Goal: Task Accomplishment & Management: Use online tool/utility

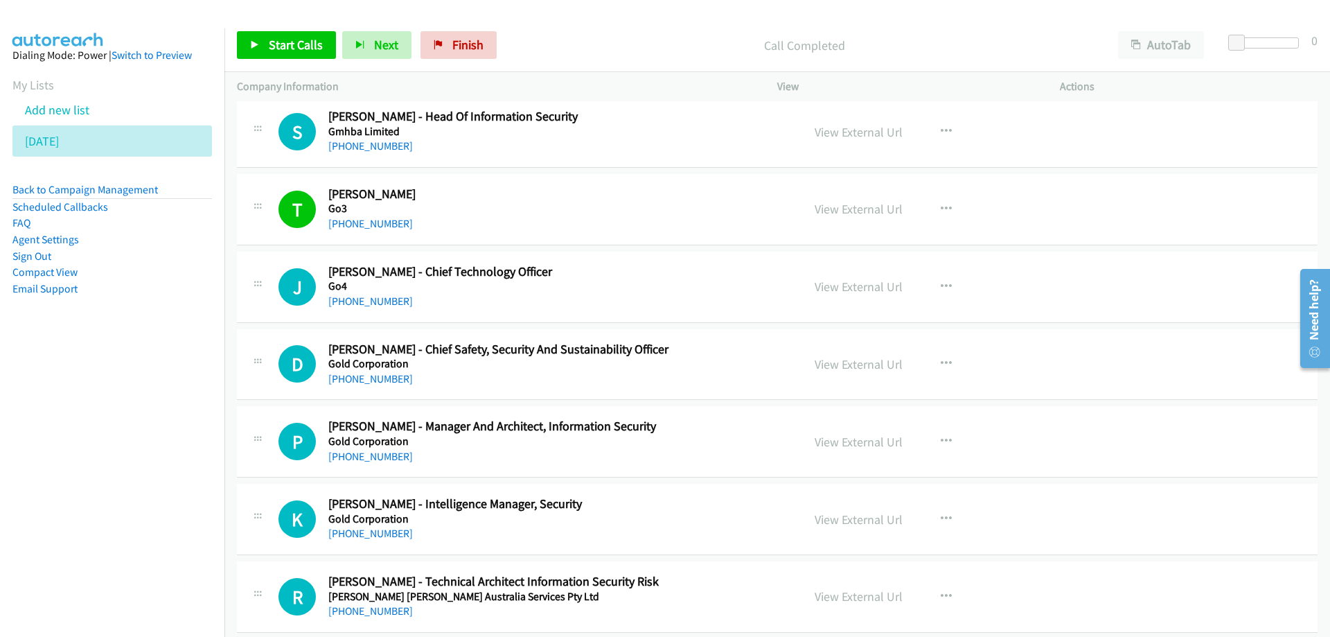
click at [488, 288] on h5 "Go4" at bounding box center [556, 286] width 457 height 14
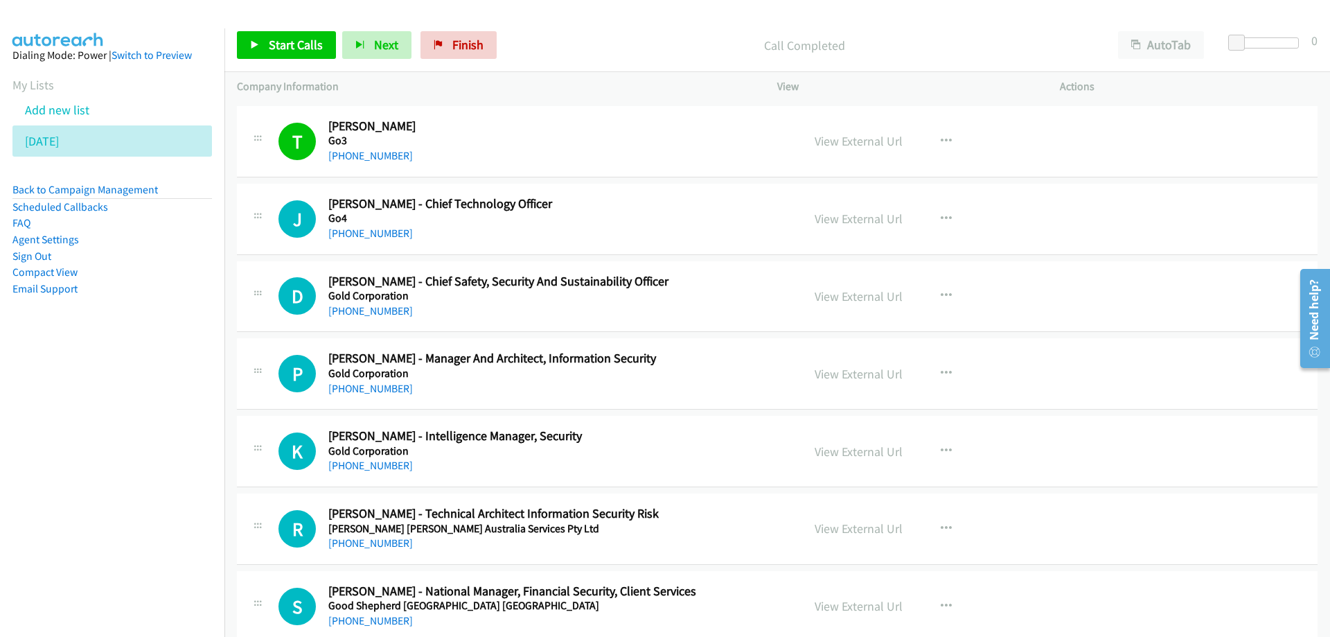
scroll to position [11503, 0]
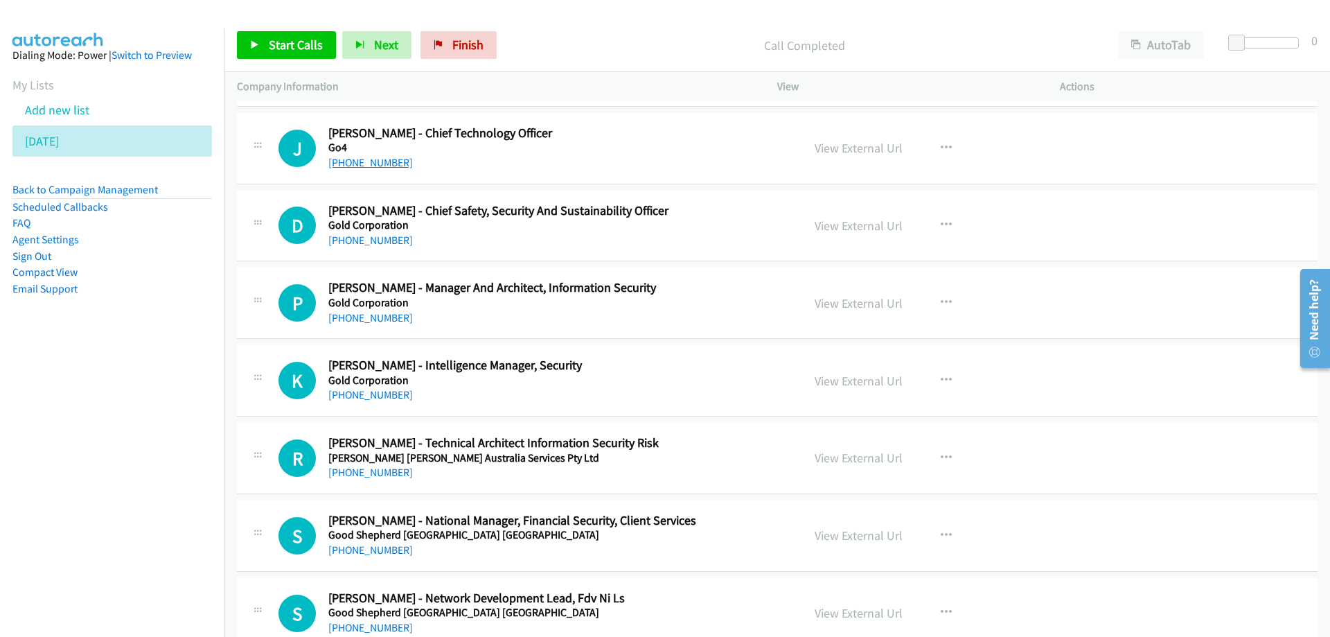
click at [370, 163] on link "[PHONE_NUMBER]" at bounding box center [370, 162] width 85 height 13
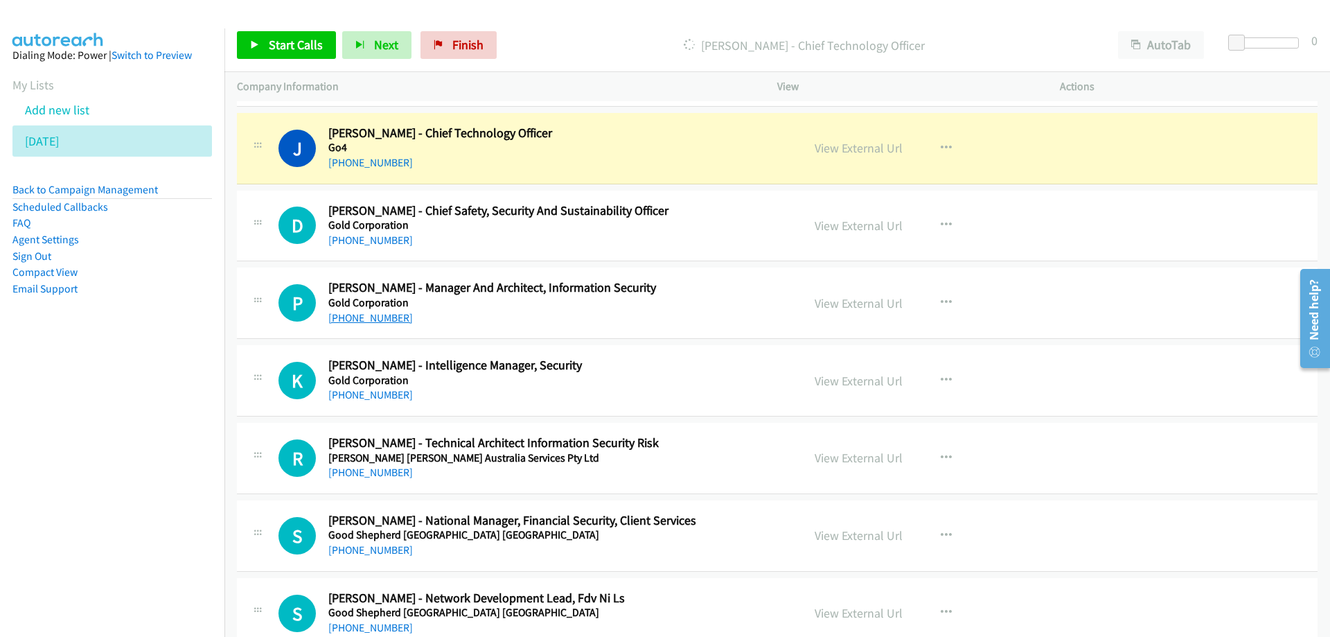
click at [80, 344] on aside "Dialing Mode: Power | Switch to Preview My Lists Add new list [DATE] Back to Ca…" at bounding box center [112, 193] width 225 height 331
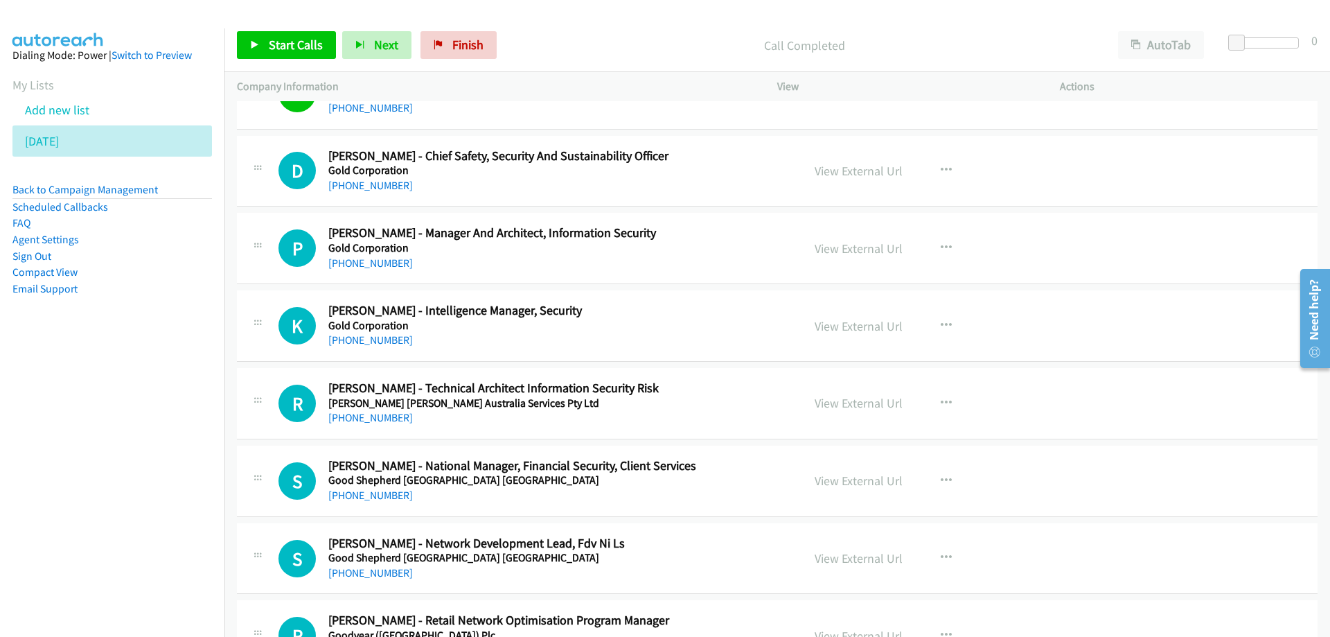
scroll to position [11572, 0]
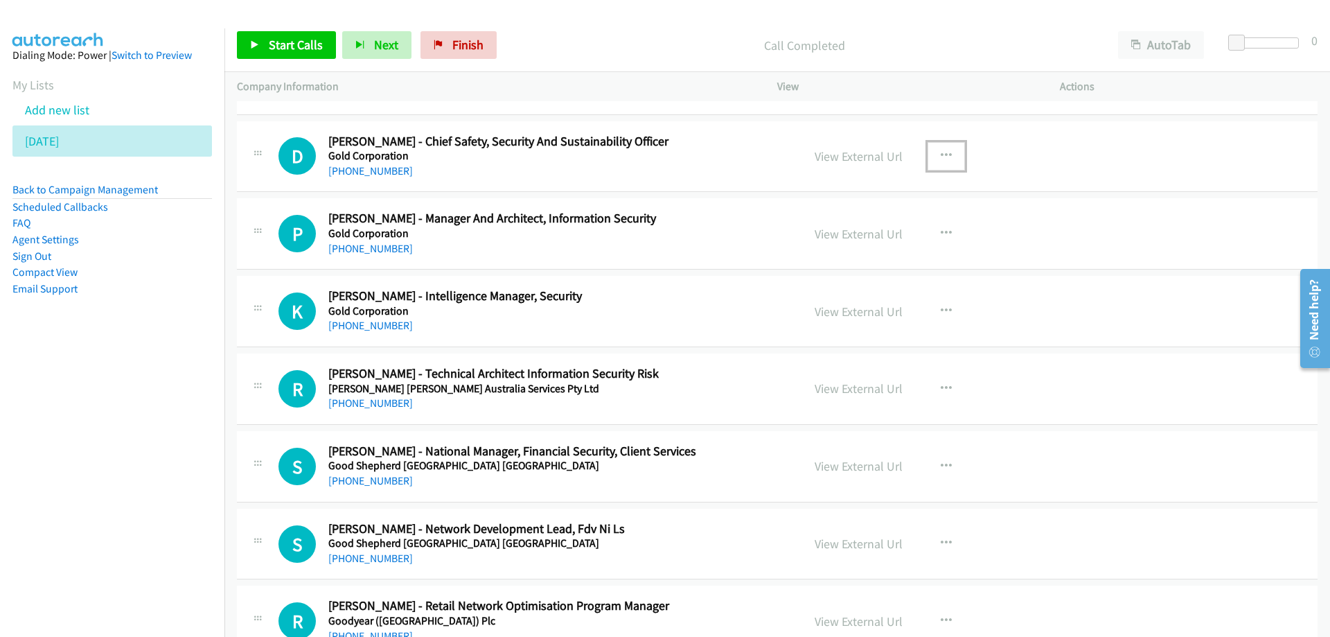
click at [933, 153] on button "button" at bounding box center [946, 156] width 37 height 28
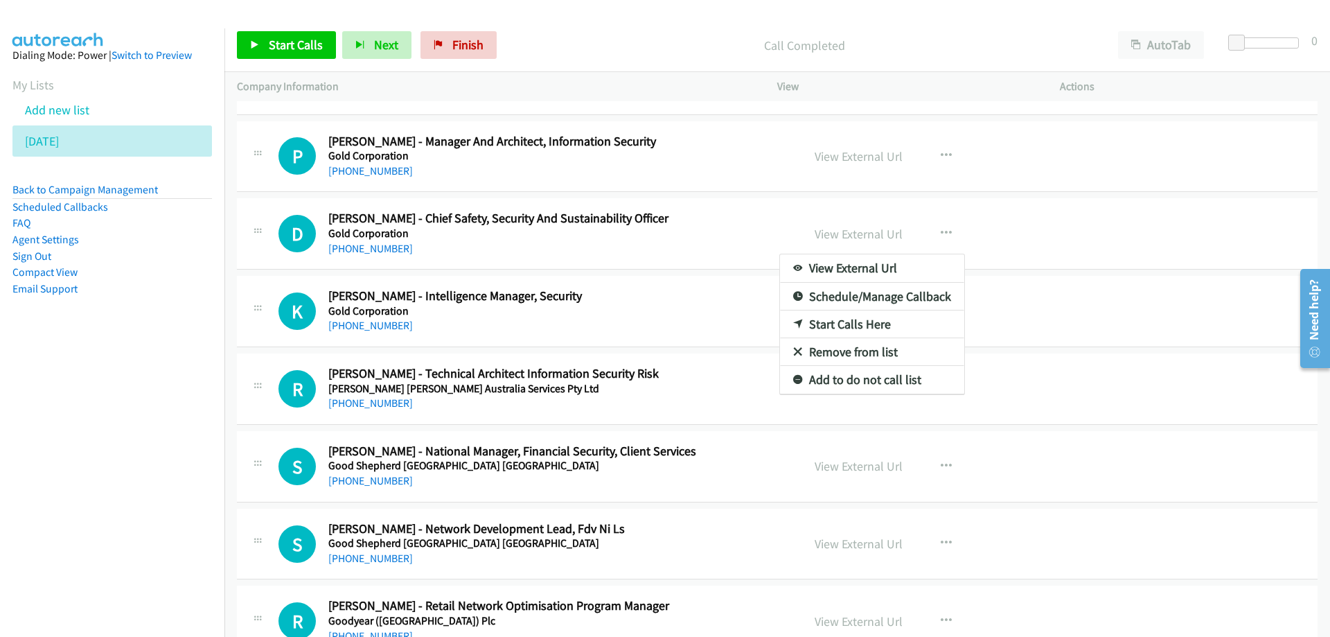
click at [839, 317] on link "Start Calls Here" at bounding box center [872, 324] width 184 height 28
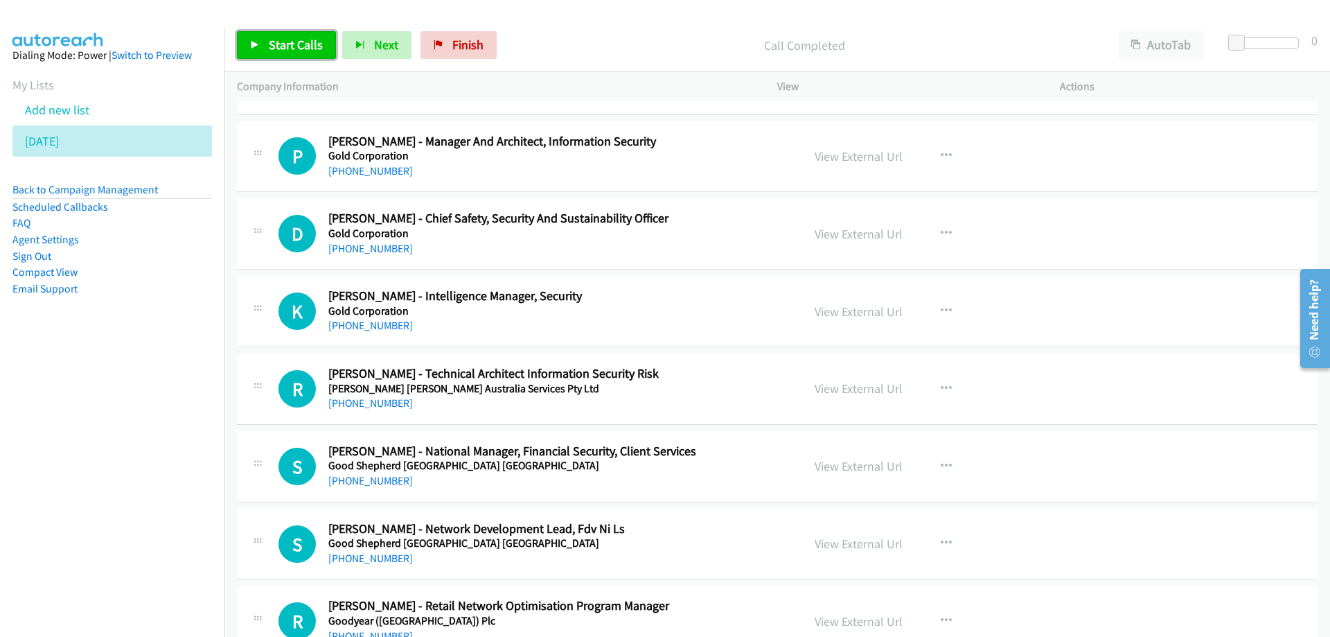
click at [283, 45] on span "Start Calls" at bounding box center [296, 45] width 54 height 16
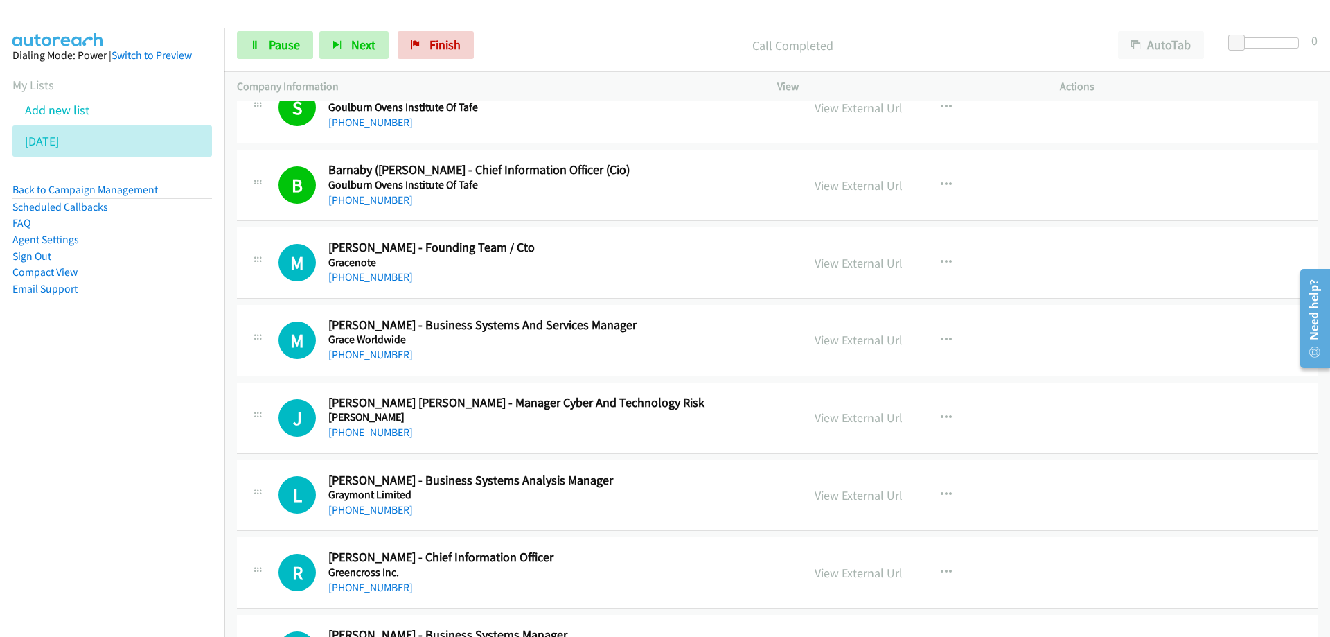
scroll to position [12542, 0]
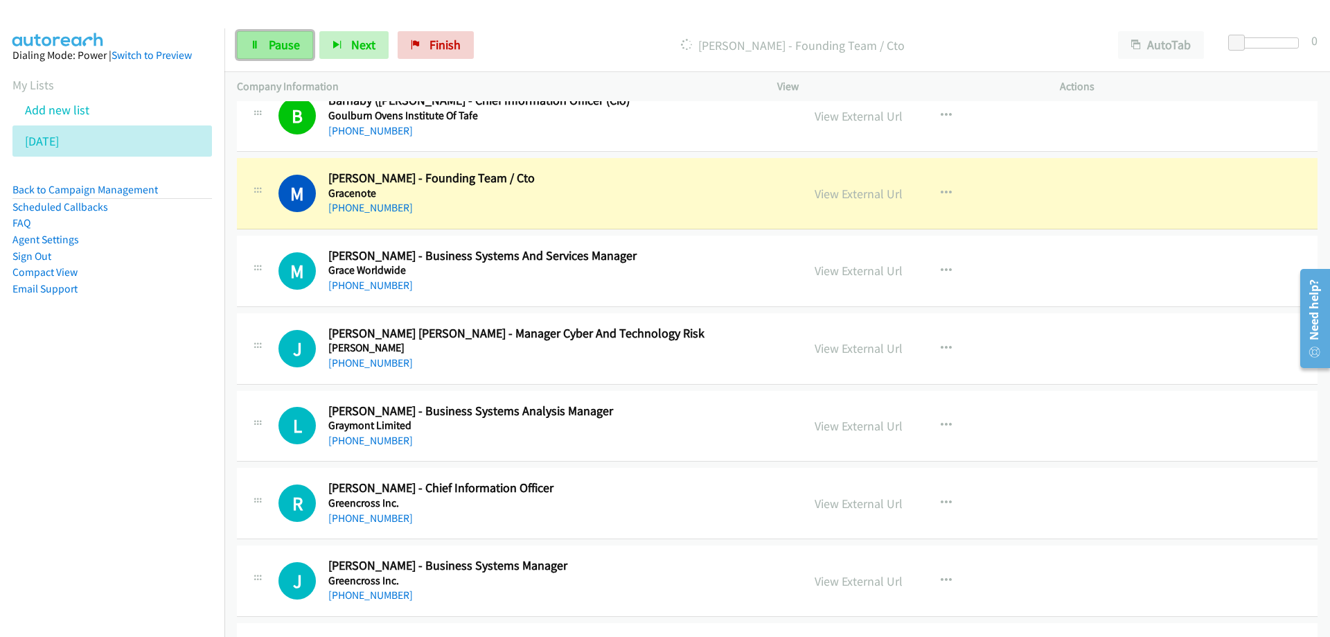
click at [292, 44] on span "Pause" at bounding box center [284, 45] width 31 height 16
click at [834, 196] on link "View External Url" at bounding box center [859, 194] width 88 height 16
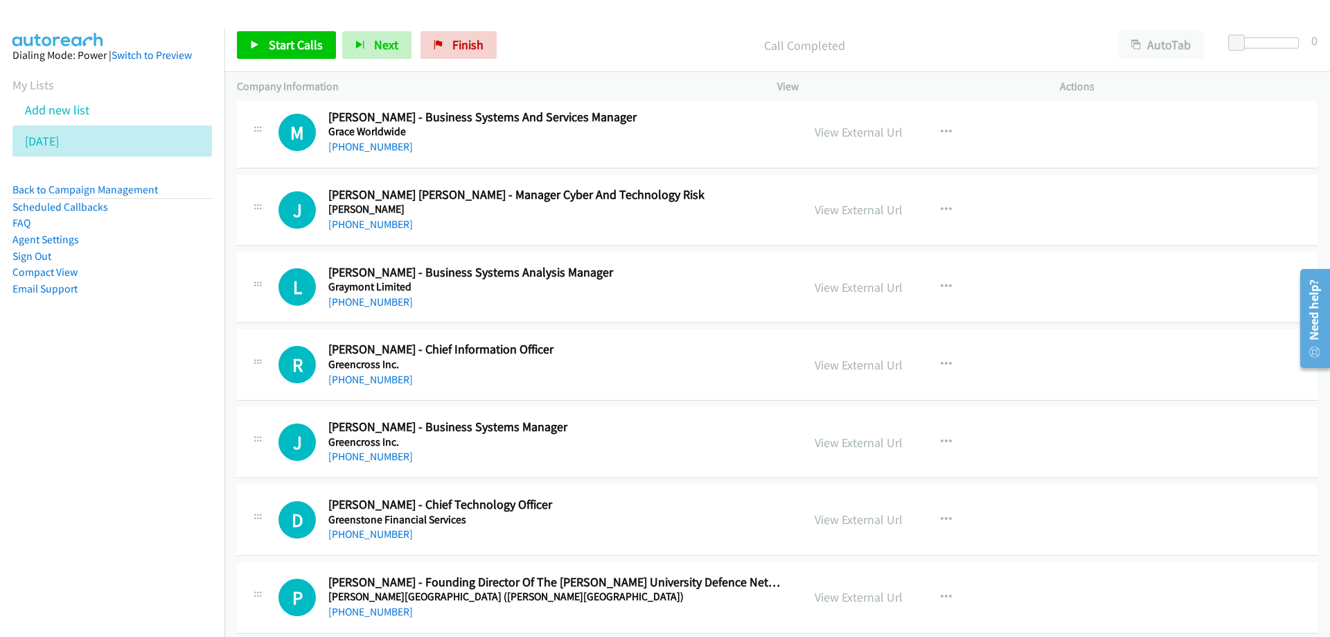
scroll to position [12612, 0]
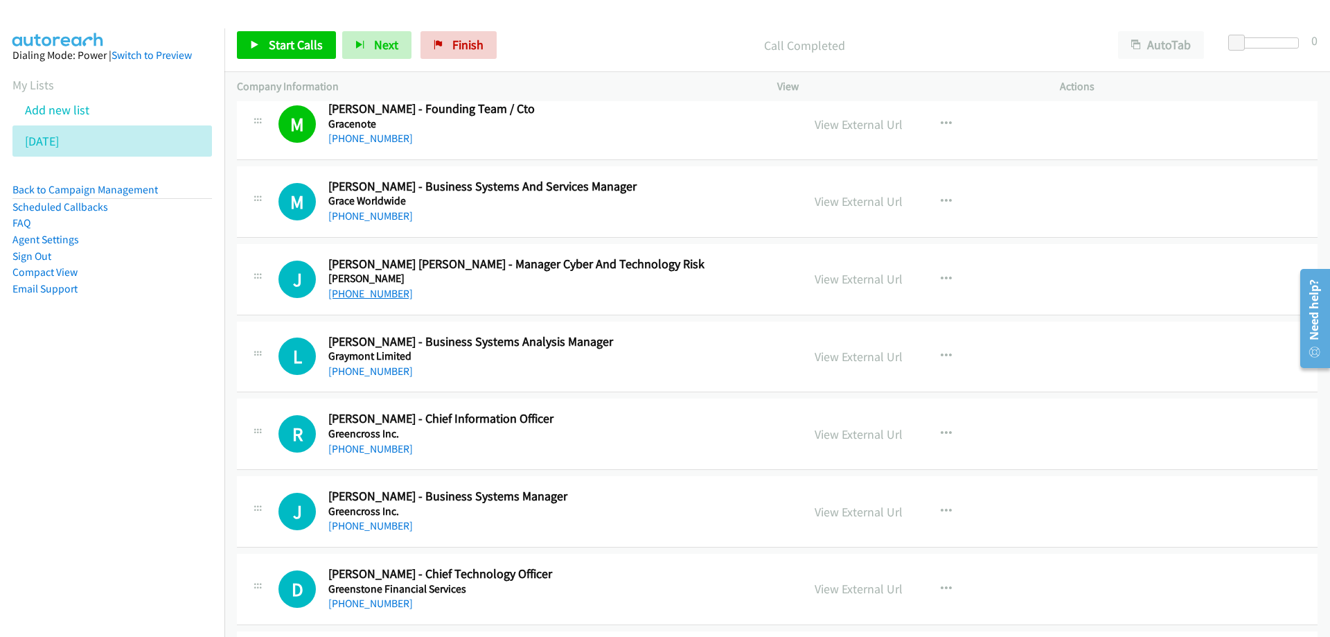
click at [362, 297] on link "[PHONE_NUMBER]" at bounding box center [370, 293] width 85 height 13
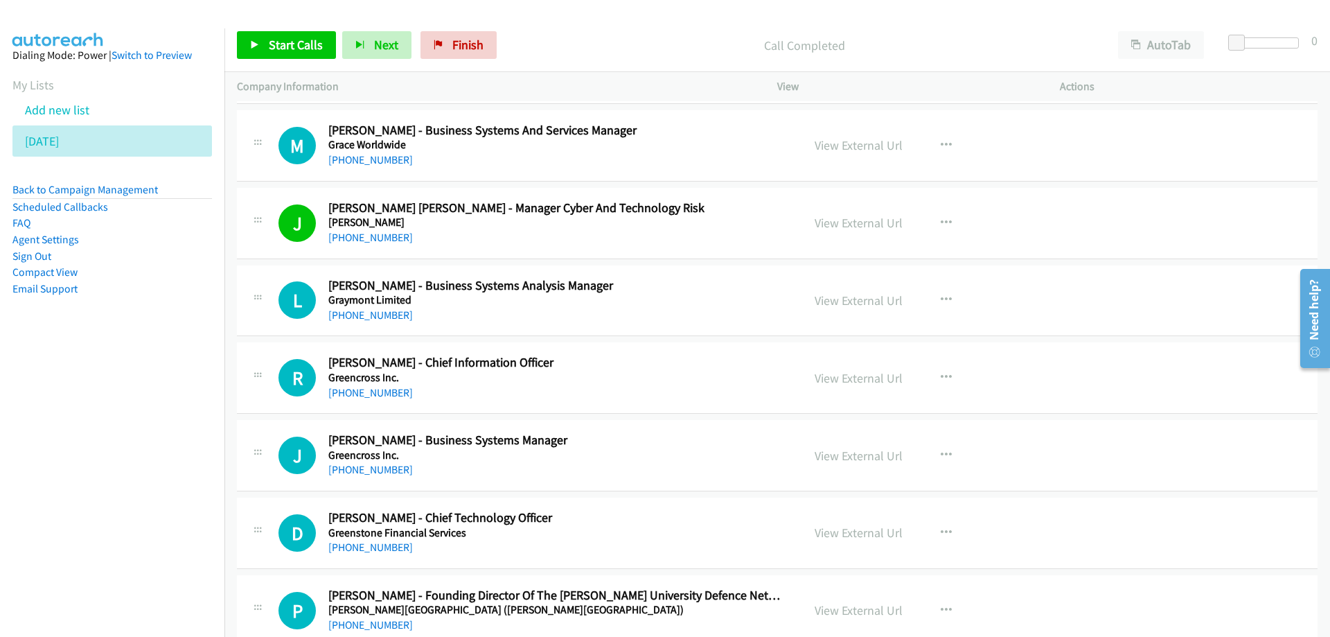
scroll to position [12681, 0]
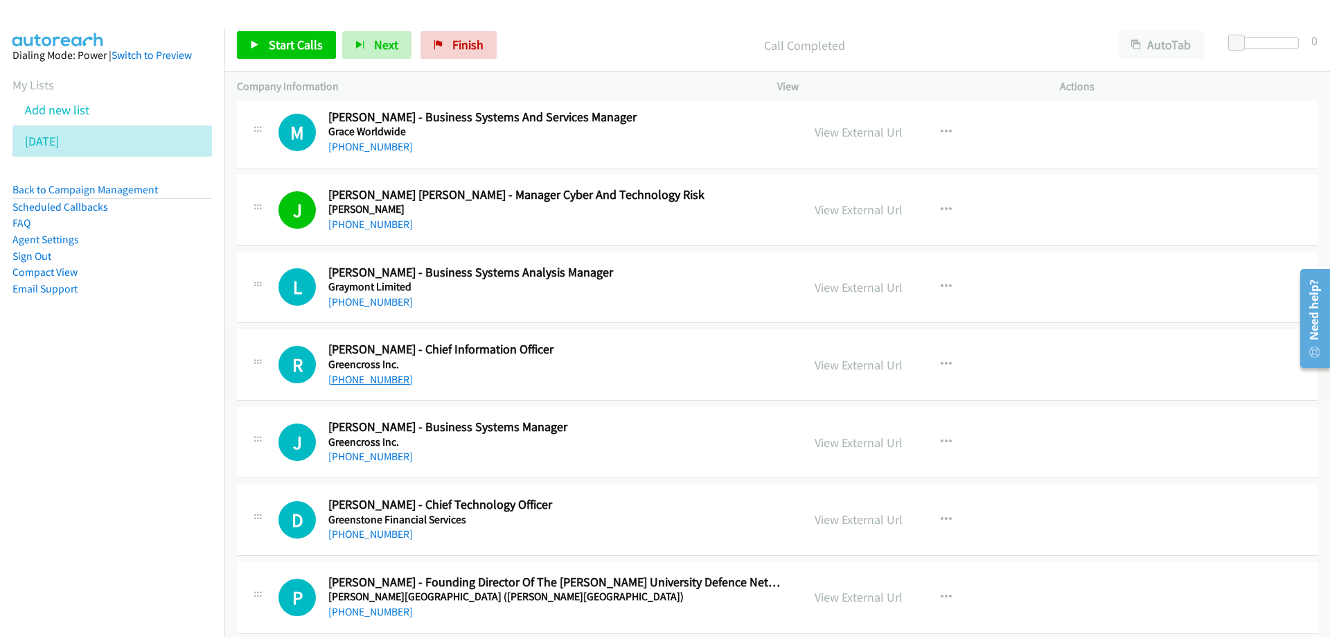
click at [376, 383] on link "[PHONE_NUMBER]" at bounding box center [370, 379] width 85 height 13
click at [509, 313] on div "L Callback Scheduled [PERSON_NAME] - Business Systems Analysis Manager Graymont…" at bounding box center [777, 287] width 1081 height 71
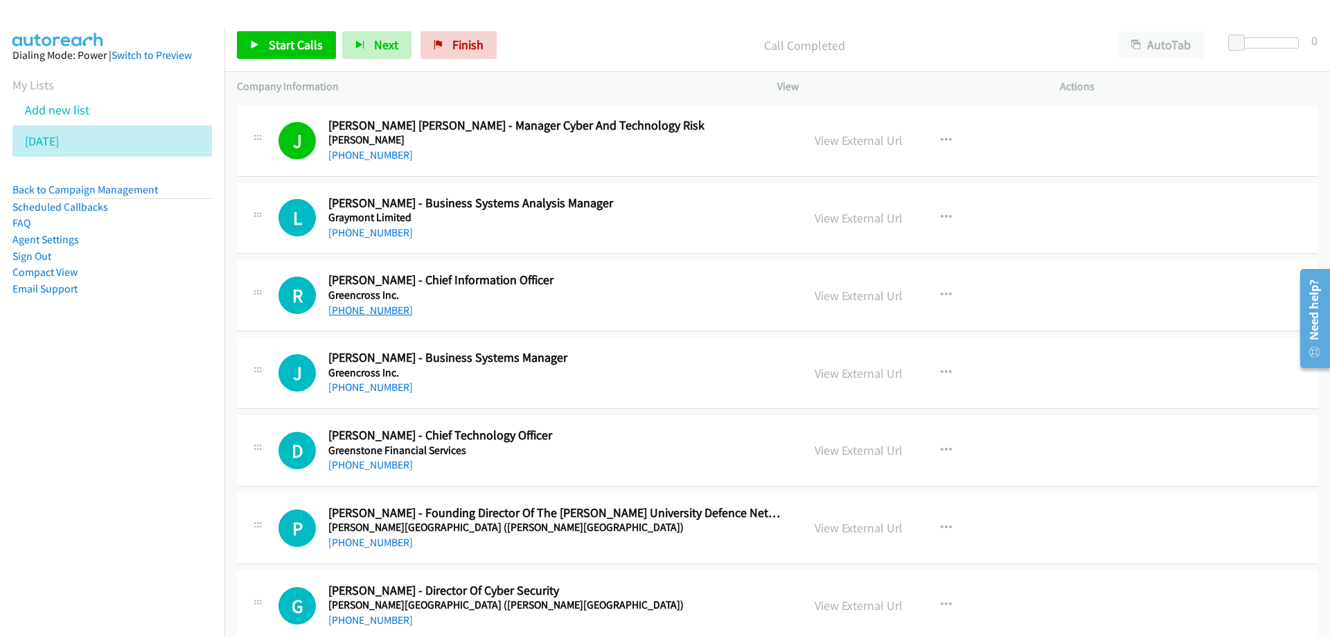
click at [379, 313] on link "[PHONE_NUMBER]" at bounding box center [370, 310] width 85 height 13
click at [539, 392] on div "[PHONE_NUMBER]" at bounding box center [556, 387] width 457 height 17
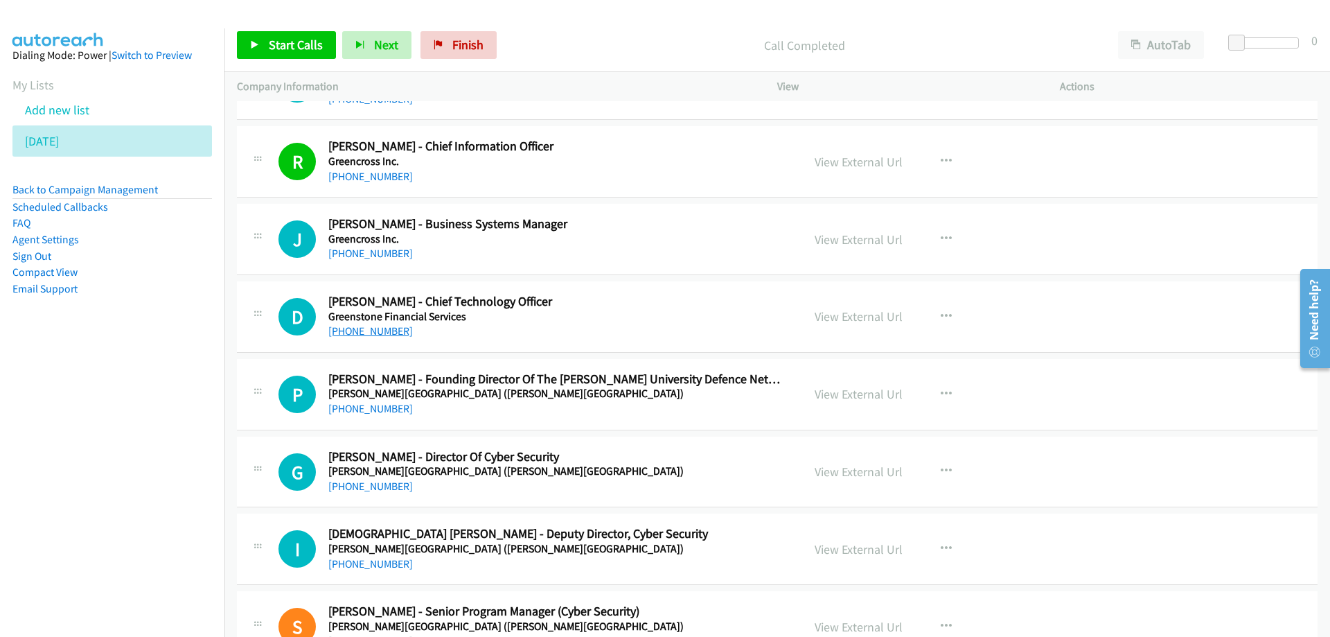
scroll to position [12889, 0]
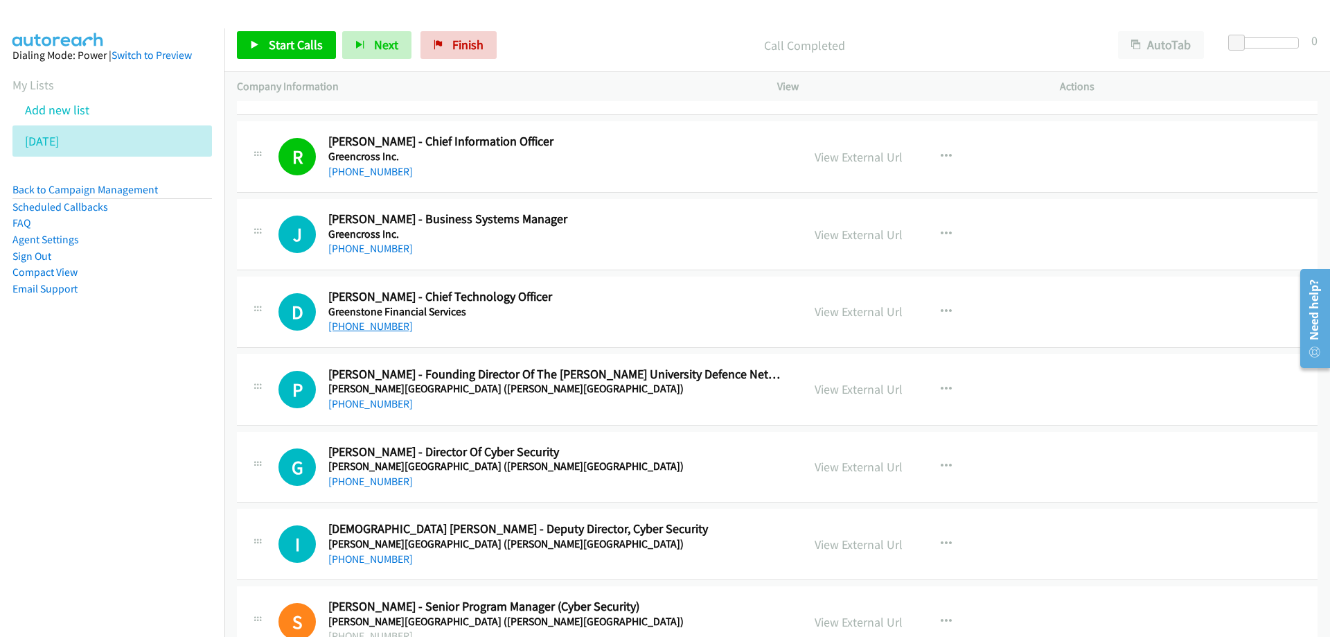
click at [379, 329] on link "[PHONE_NUMBER]" at bounding box center [370, 325] width 85 height 13
click at [550, 406] on div "[PHONE_NUMBER]" at bounding box center [556, 404] width 457 height 17
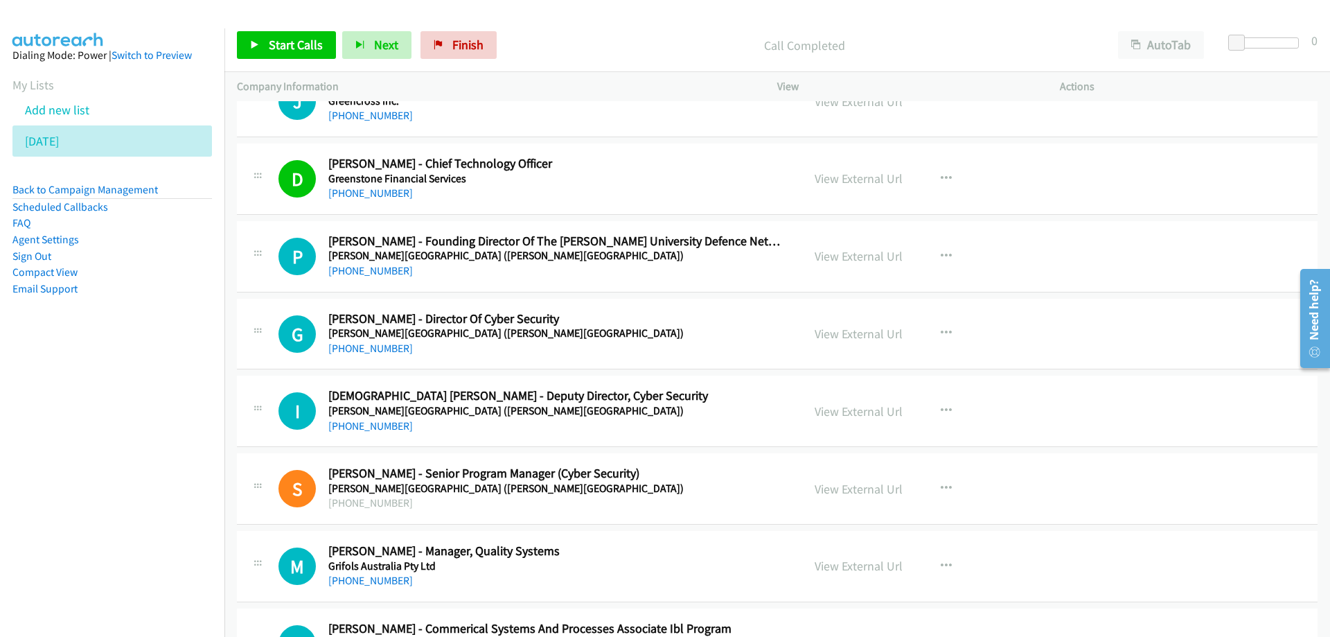
scroll to position [13027, 0]
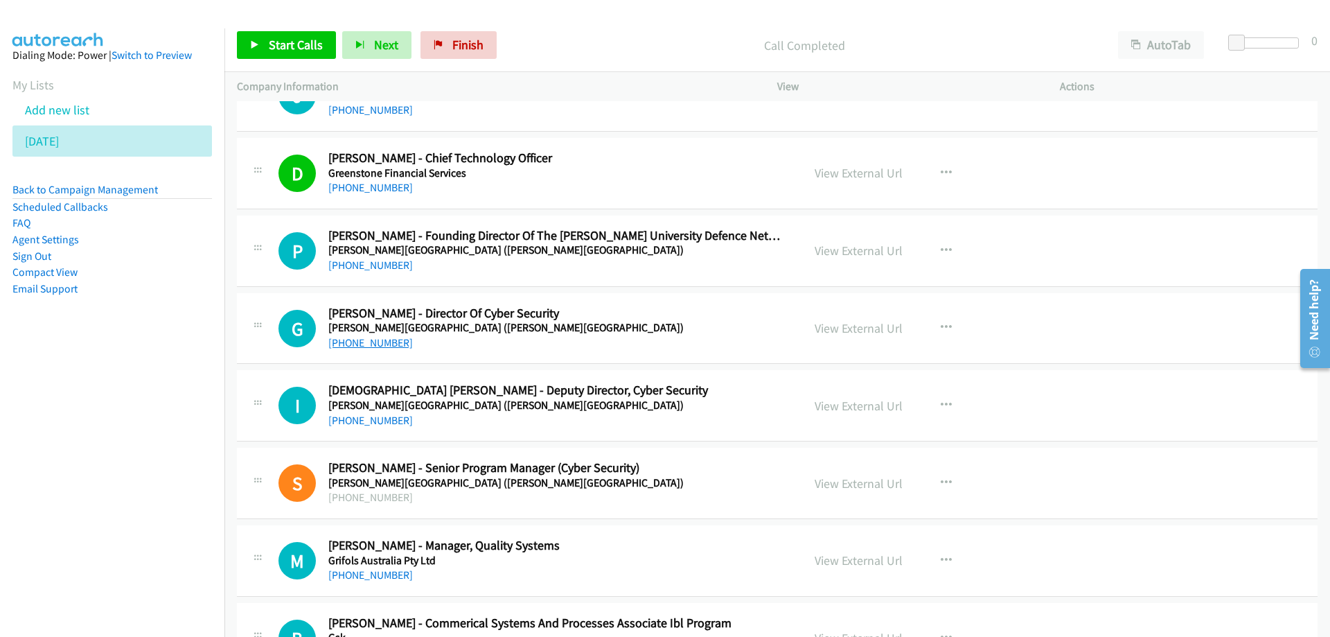
click at [358, 342] on link "[PHONE_NUMBER]" at bounding box center [370, 342] width 85 height 13
click at [527, 345] on div "[PHONE_NUMBER]" at bounding box center [556, 343] width 457 height 17
click at [941, 326] on icon "button" at bounding box center [946, 327] width 11 height 11
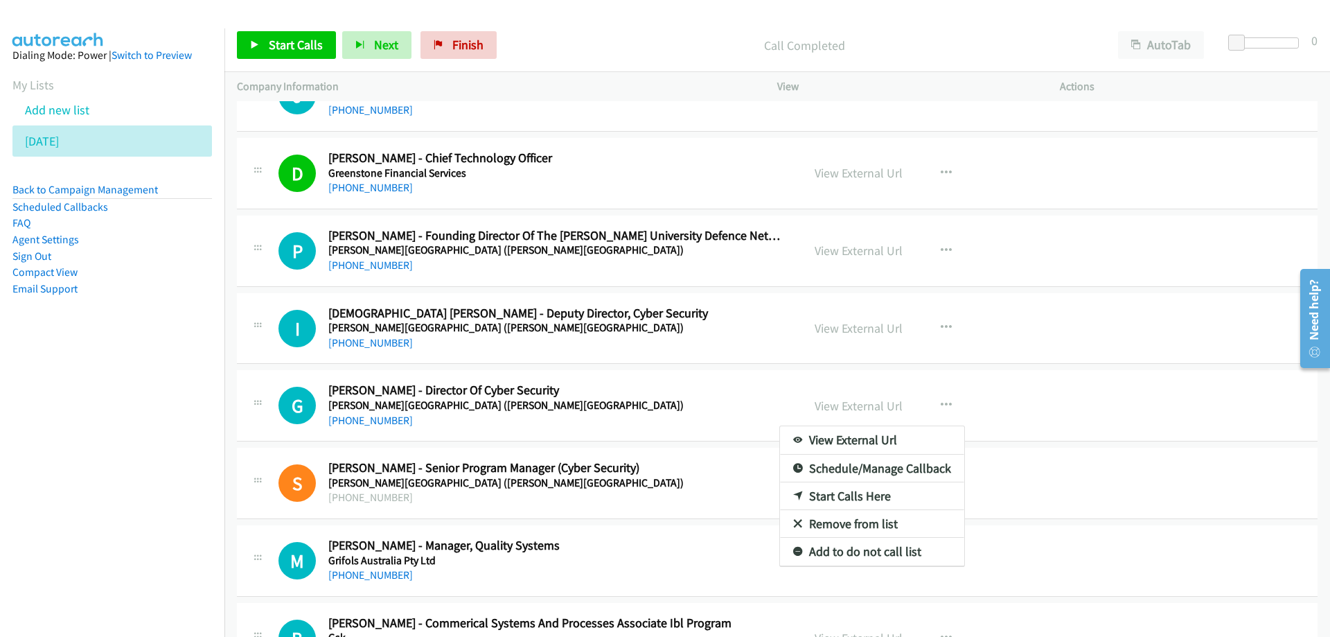
click at [830, 491] on link "Start Calls Here" at bounding box center [872, 496] width 184 height 28
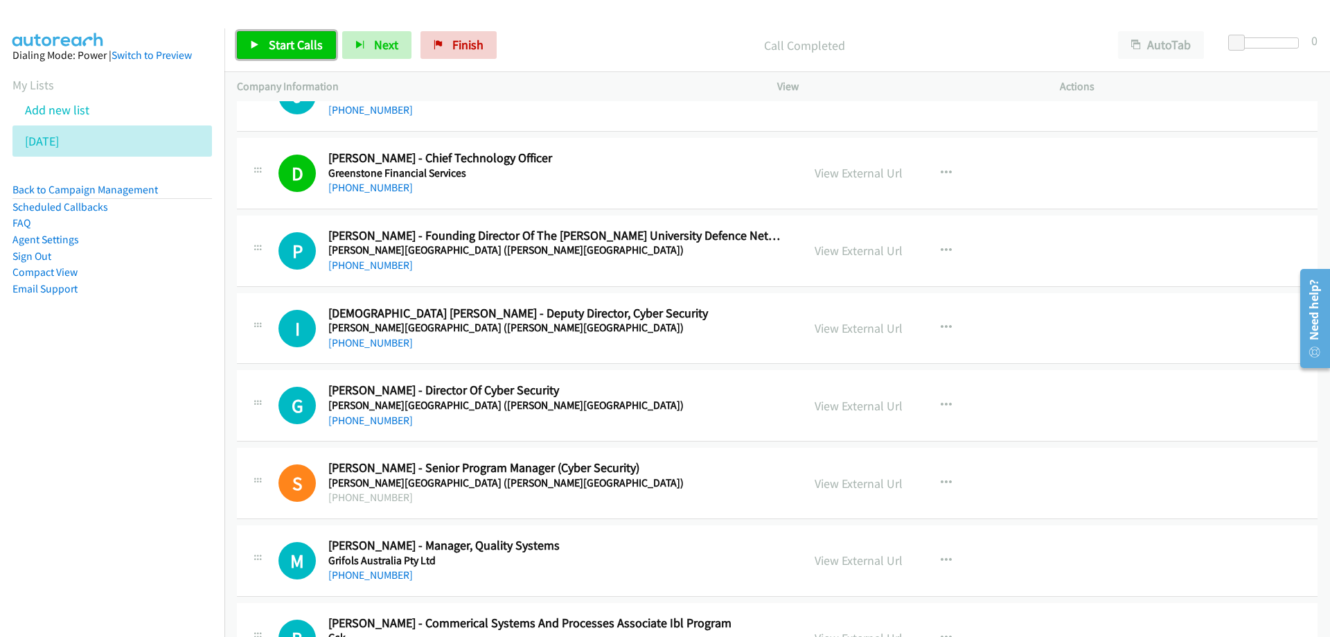
click at [290, 53] on link "Start Calls" at bounding box center [286, 45] width 99 height 28
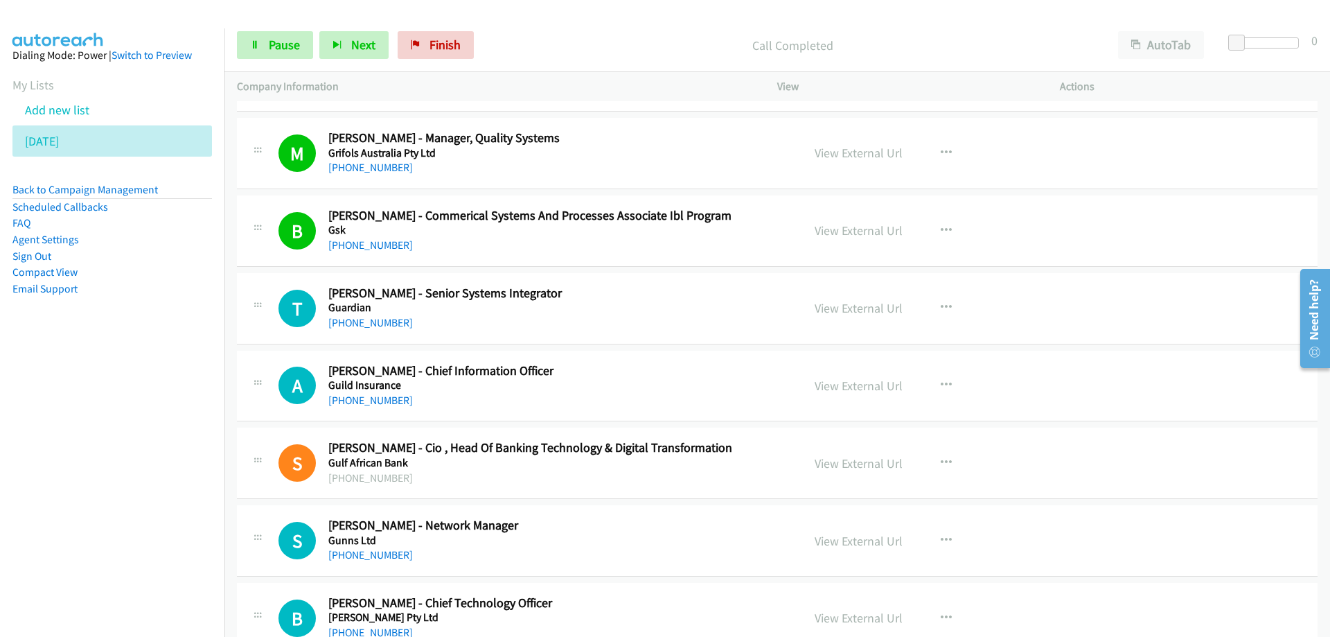
scroll to position [13512, 0]
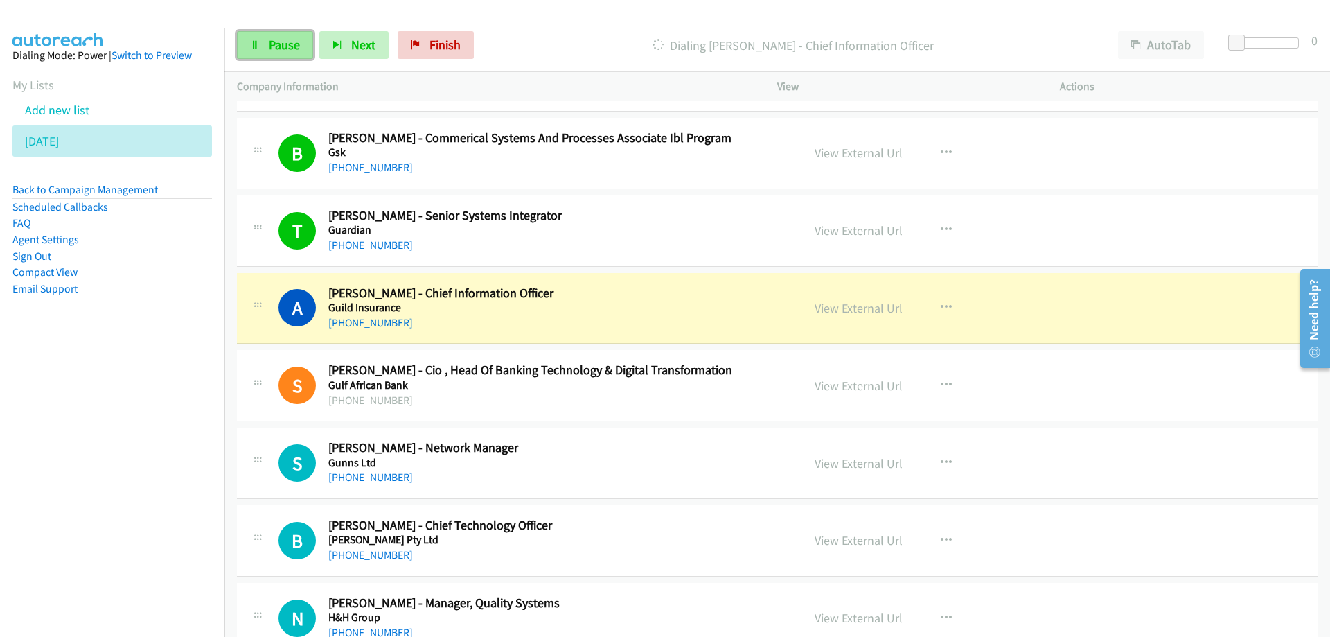
click at [284, 46] on span "Pause" at bounding box center [284, 45] width 31 height 16
click at [849, 303] on link "View External Url" at bounding box center [859, 308] width 88 height 16
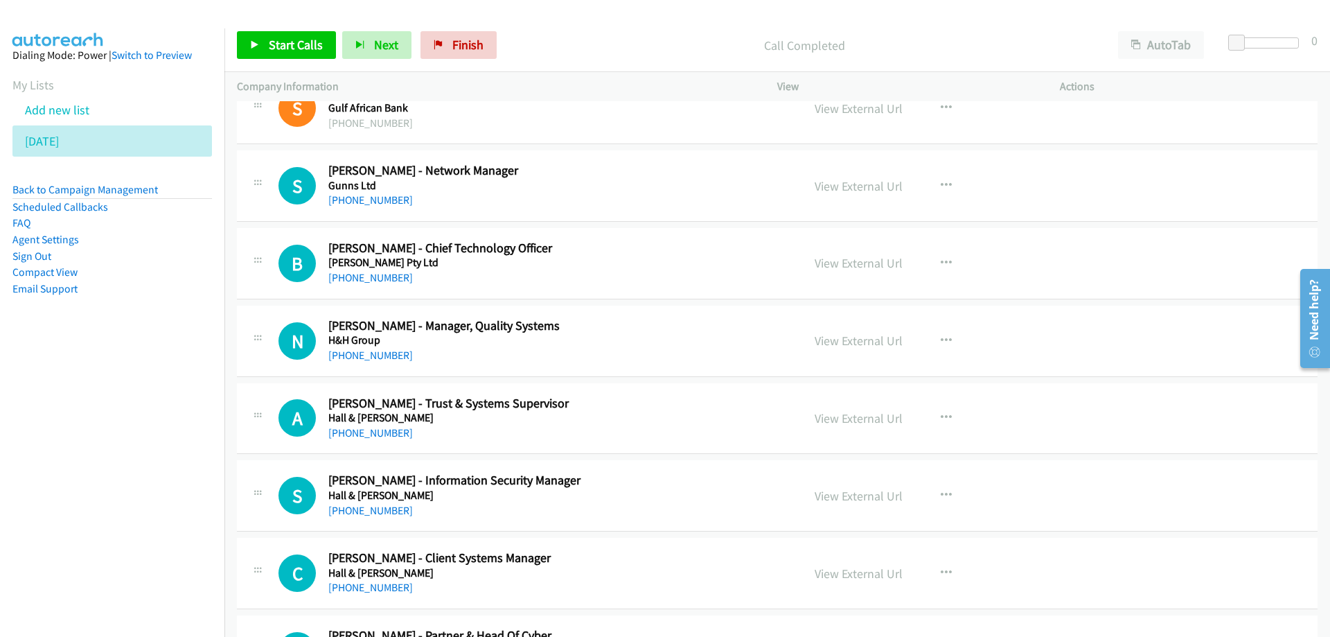
scroll to position [13859, 0]
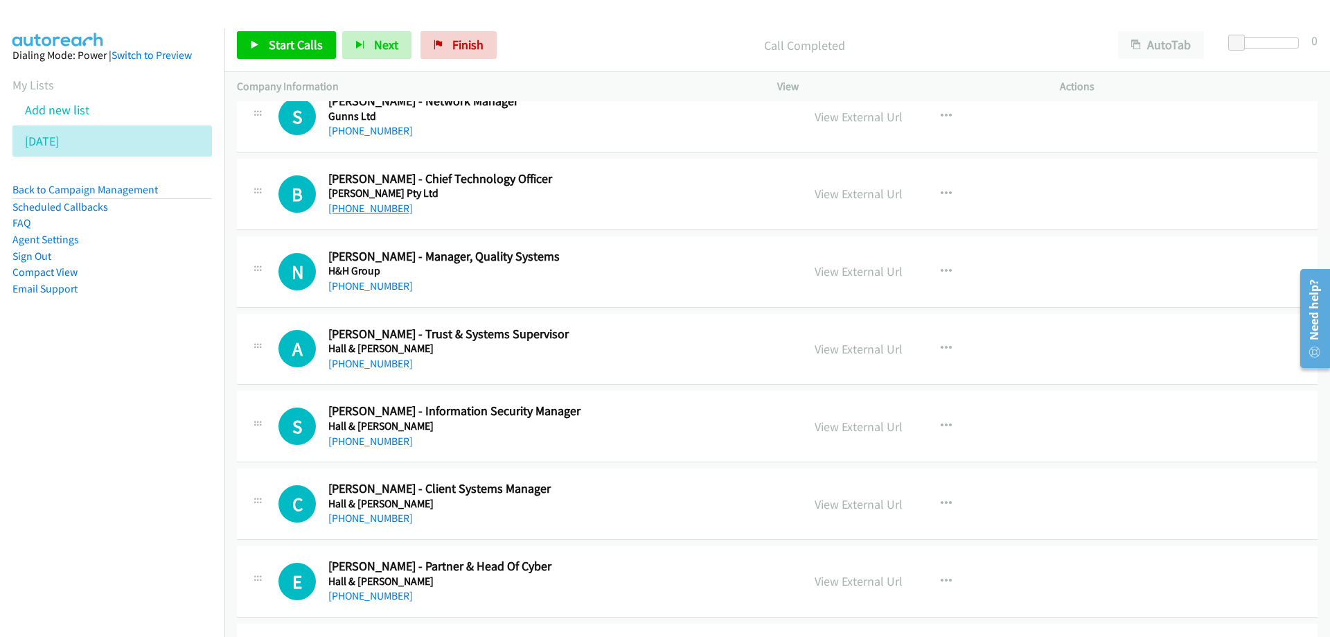
click at [366, 208] on link "[PHONE_NUMBER]" at bounding box center [370, 208] width 85 height 13
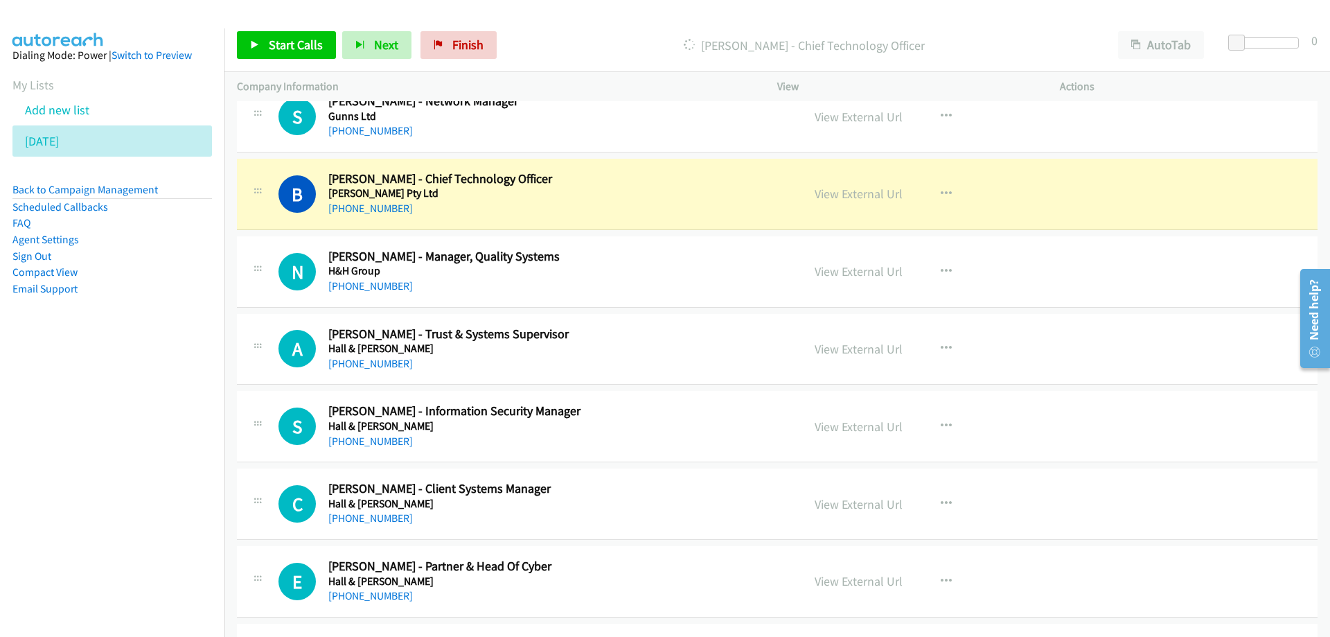
drag, startPoint x: 149, startPoint y: 402, endPoint x: 175, endPoint y: 430, distance: 37.8
click at [152, 402] on nav "Dialing Mode: Power | Switch to Preview My Lists Add new list [DATE] Back to Ca…" at bounding box center [112, 346] width 225 height 637
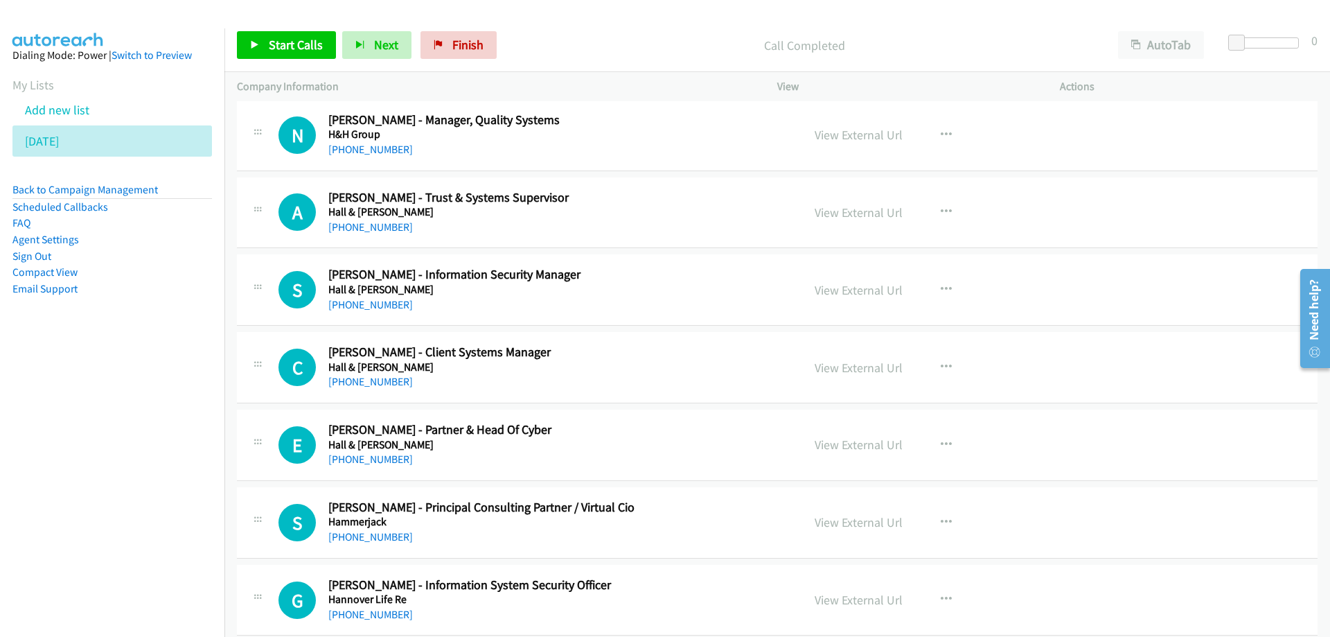
scroll to position [13997, 0]
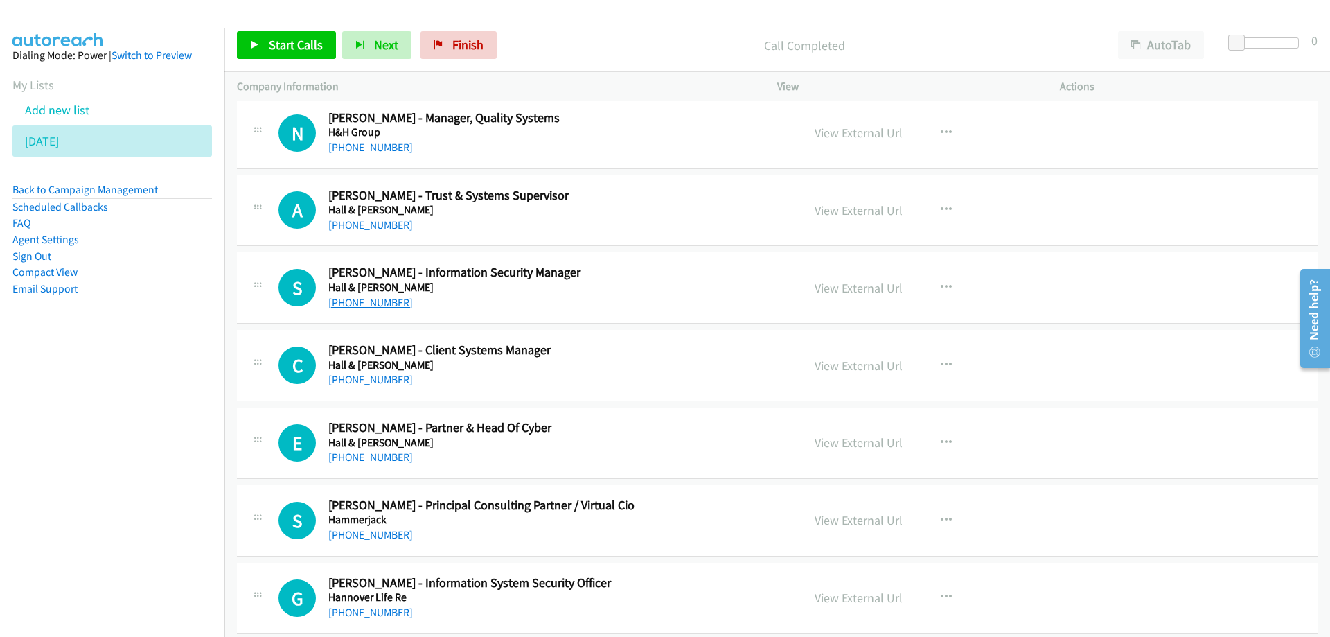
click at [392, 300] on link "[PHONE_NUMBER]" at bounding box center [370, 302] width 85 height 13
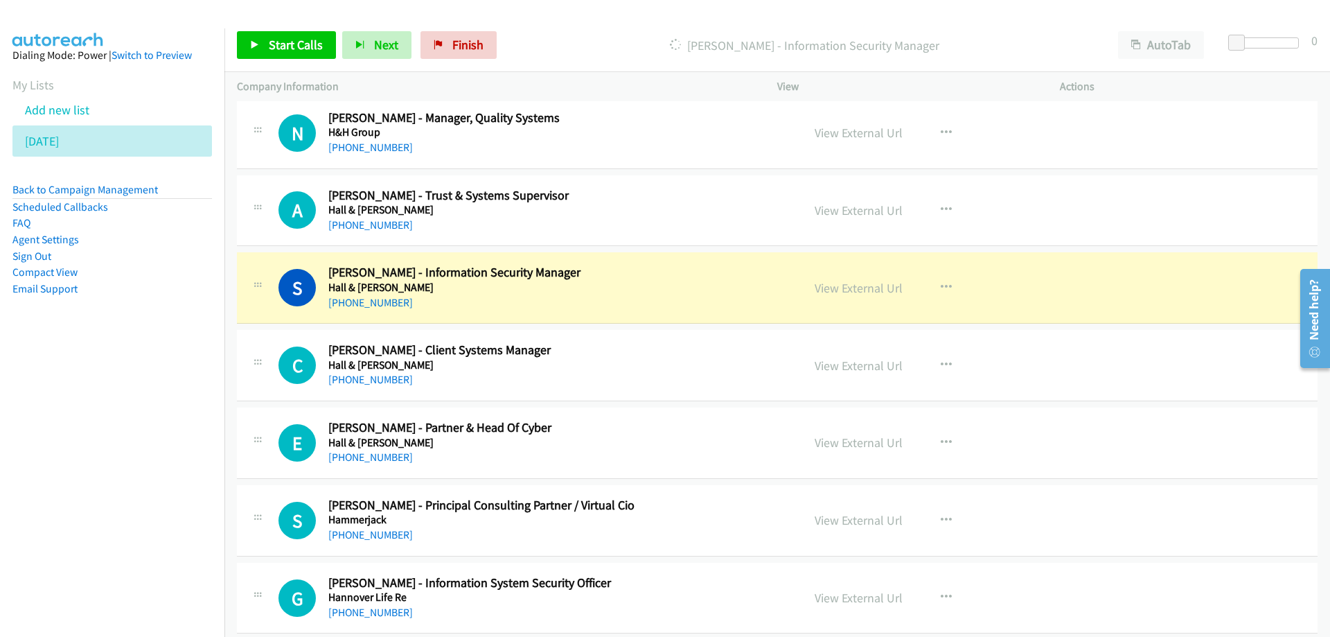
click at [150, 406] on nav "Dialing Mode: Power | Switch to Preview My Lists Add new list [DATE] Back to Ca…" at bounding box center [112, 346] width 225 height 637
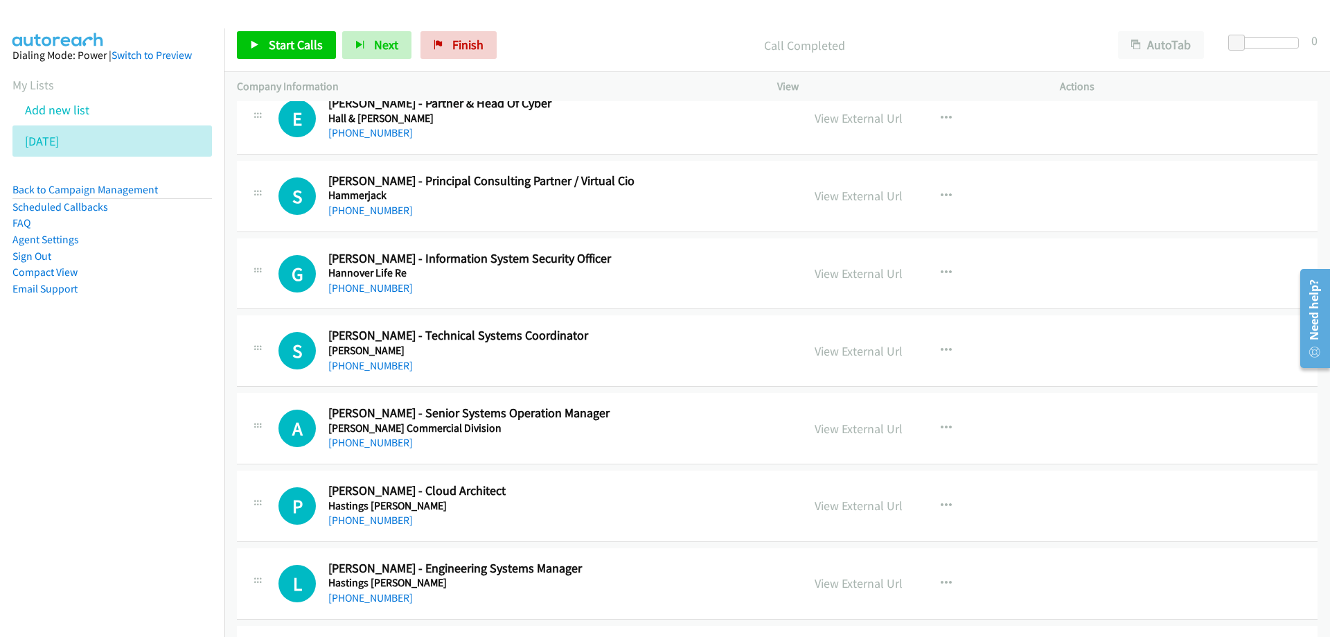
scroll to position [14344, 0]
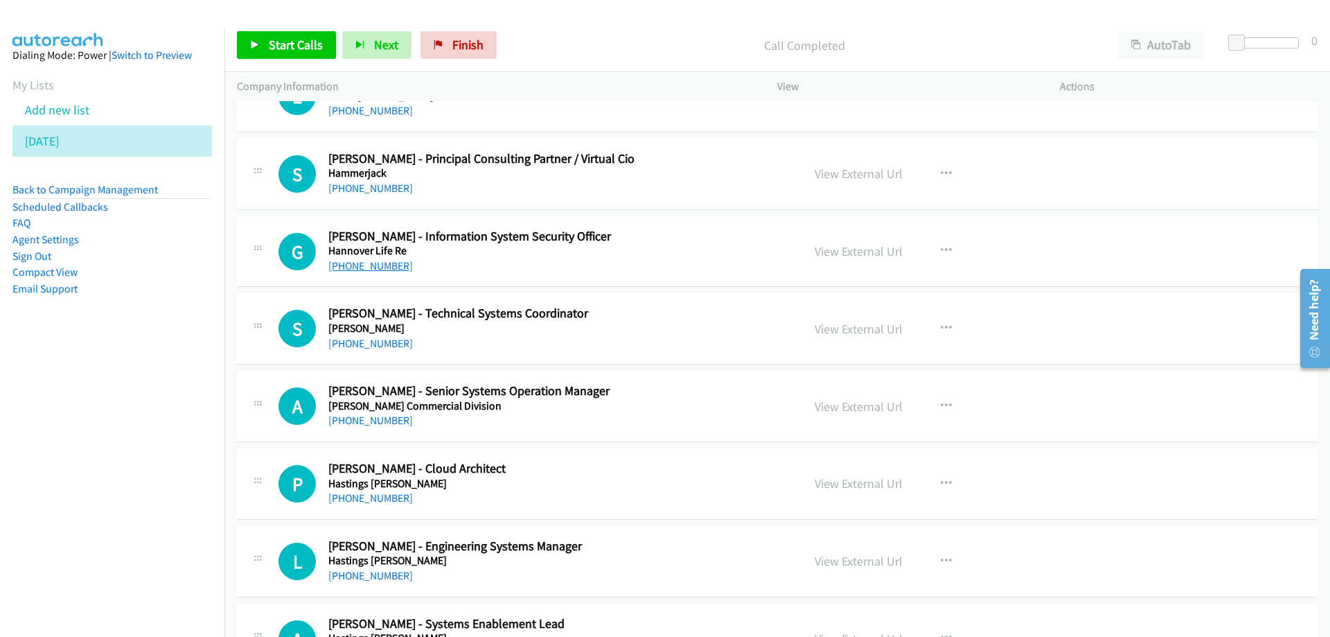
click at [383, 268] on link "[PHONE_NUMBER]" at bounding box center [370, 265] width 85 height 13
click at [161, 392] on nav "Dialing Mode: Power | Switch to Preview My Lists Add new list [DATE] Back to Ca…" at bounding box center [112, 346] width 225 height 637
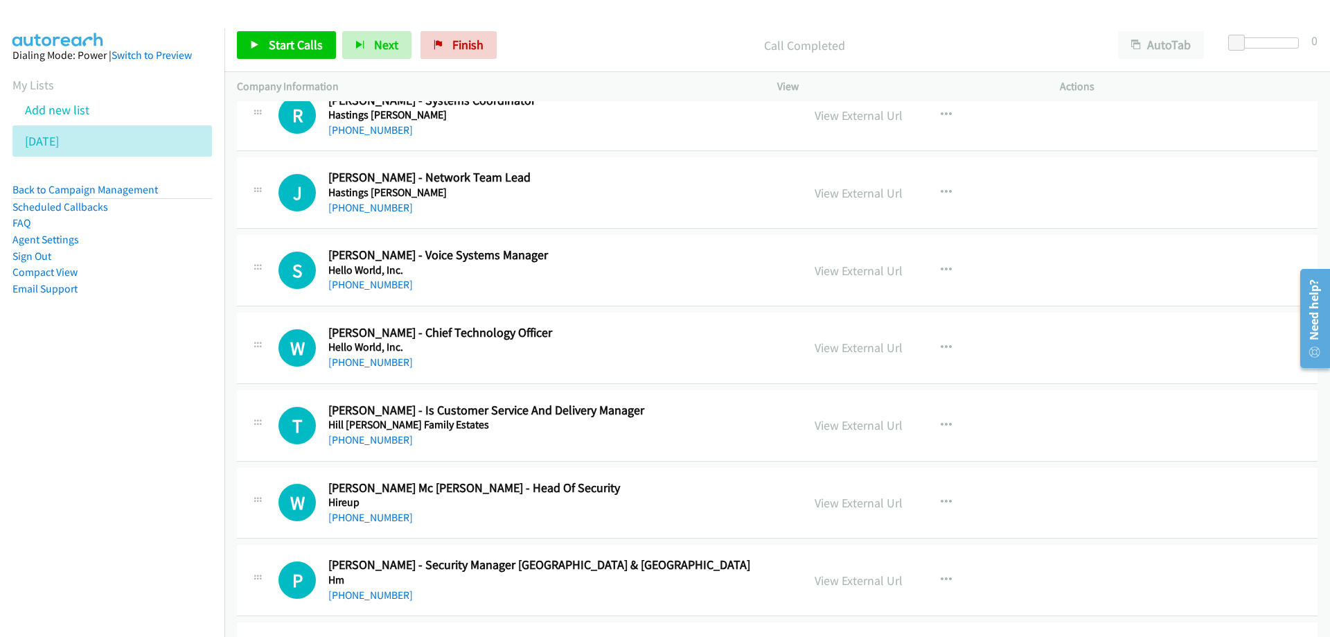
scroll to position [14968, 0]
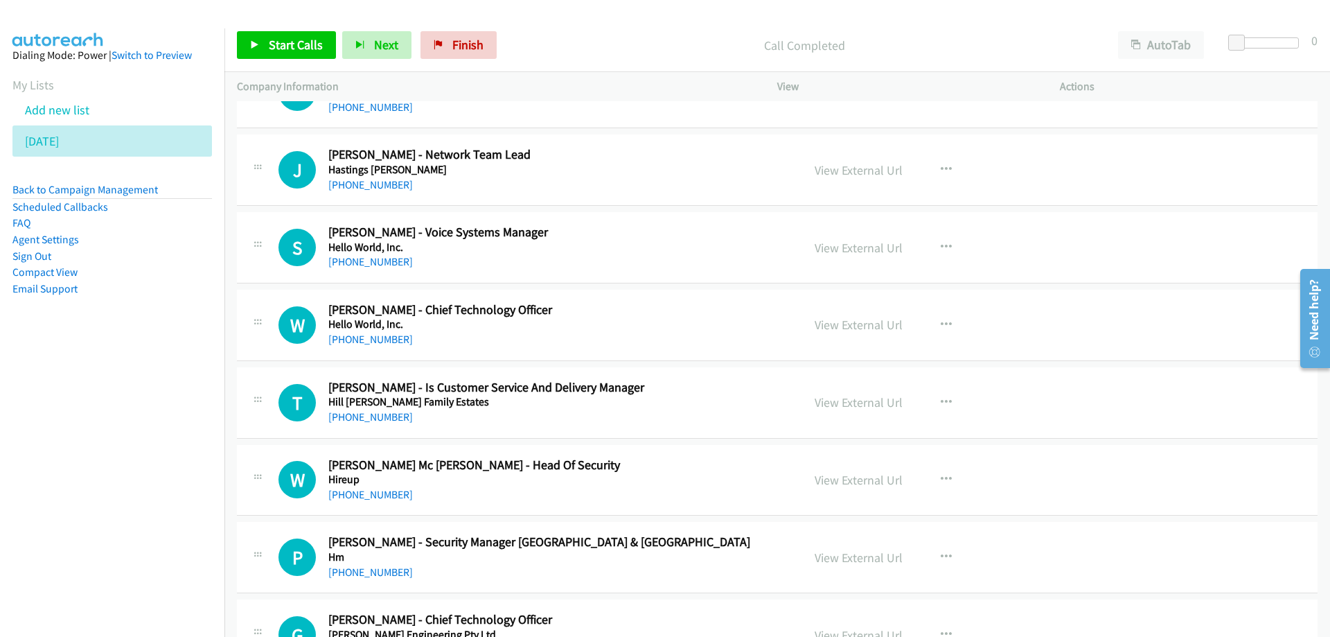
click at [179, 403] on nav "Dialing Mode: Power | Switch to Preview My Lists Add new list [DATE] Back to Ca…" at bounding box center [112, 346] width 225 height 637
click at [360, 341] on link "[PHONE_NUMBER]" at bounding box center [370, 339] width 85 height 13
click at [148, 454] on nav "Dialing Mode: Power | Switch to Preview My Lists Add new list [DATE] Back to Ca…" at bounding box center [112, 346] width 225 height 637
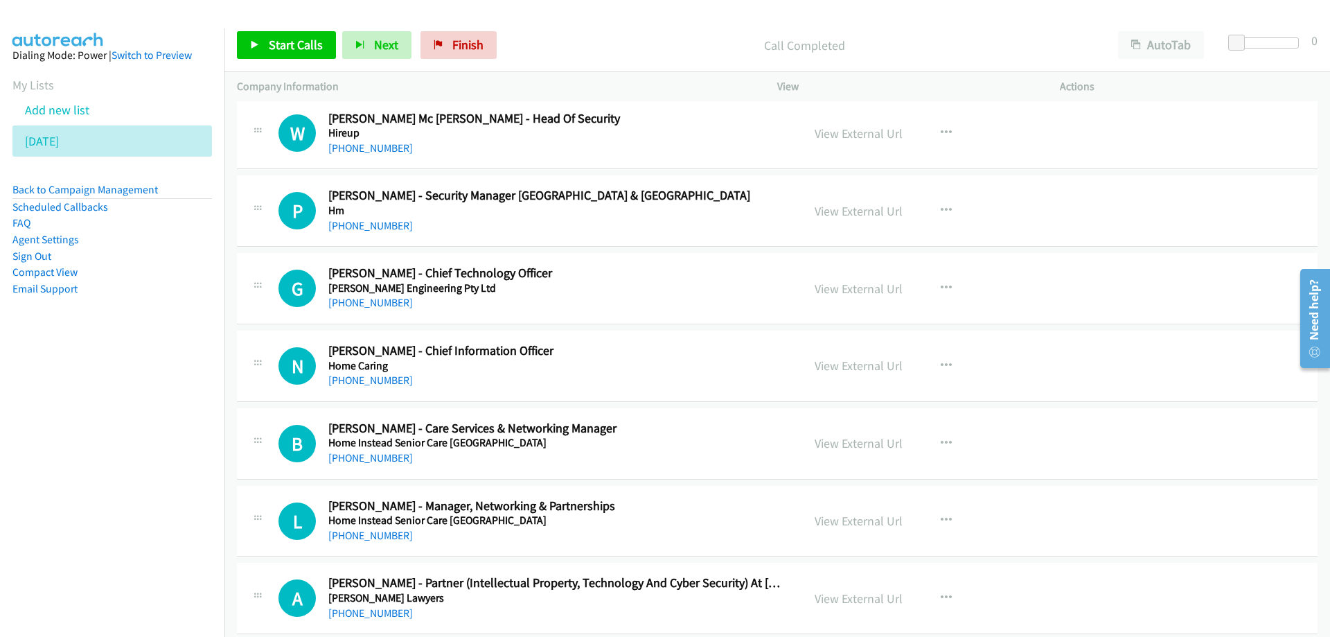
scroll to position [15383, 0]
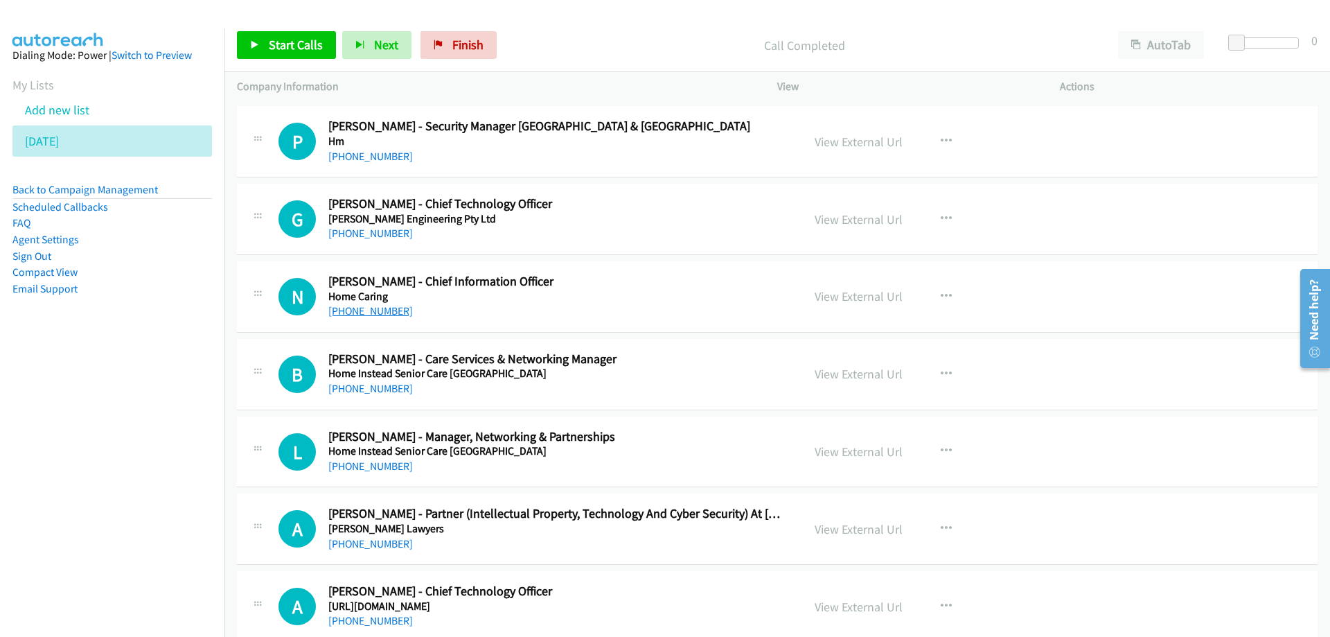
click at [367, 310] on link "[PHONE_NUMBER]" at bounding box center [370, 310] width 85 height 13
click at [110, 445] on nav "Dialing Mode: Power | Switch to Preview My Lists Add new list [DATE] Back to Ca…" at bounding box center [112, 346] width 225 height 637
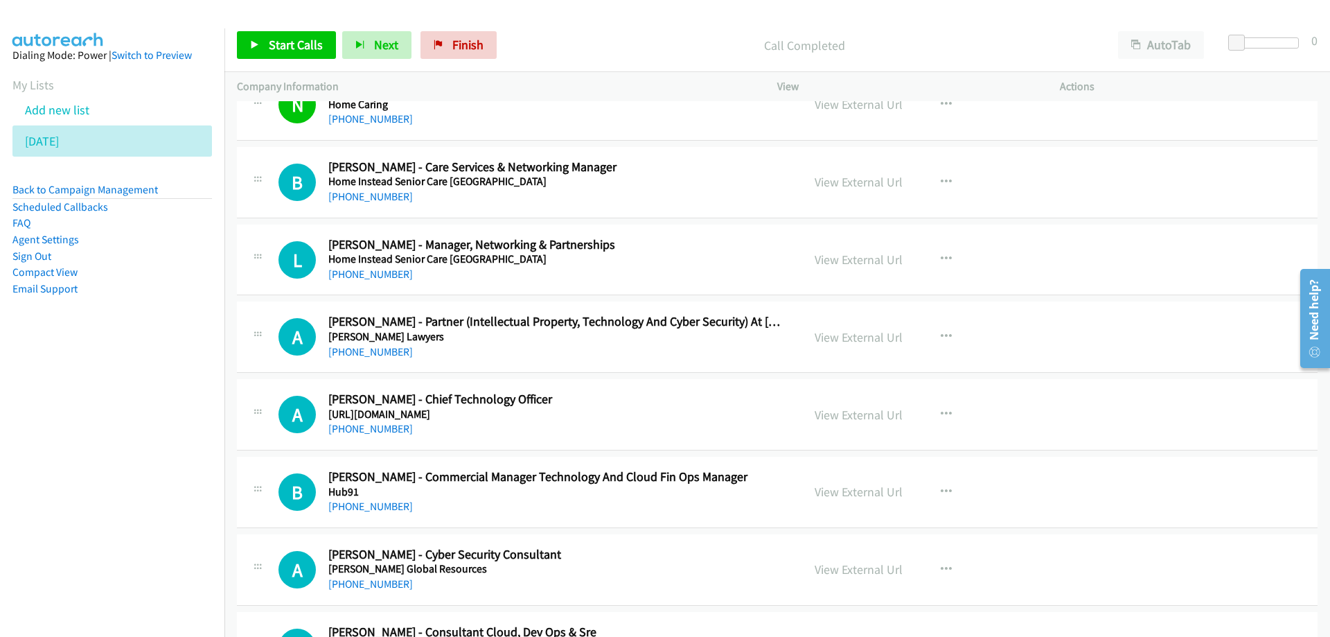
scroll to position [15591, 0]
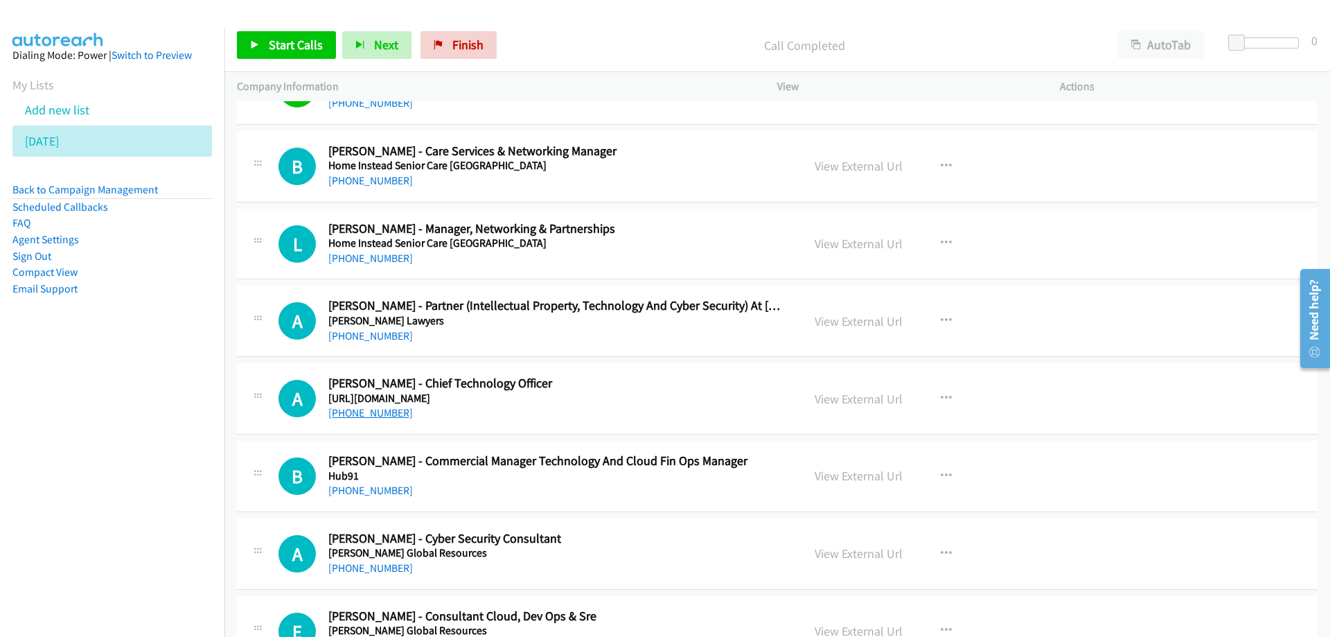
click at [387, 414] on link "[PHONE_NUMBER]" at bounding box center [370, 412] width 85 height 13
click at [144, 356] on aside "Dialing Mode: Power | Switch to Preview My Lists Add new list [DATE] Back to Ca…" at bounding box center [112, 193] width 225 height 331
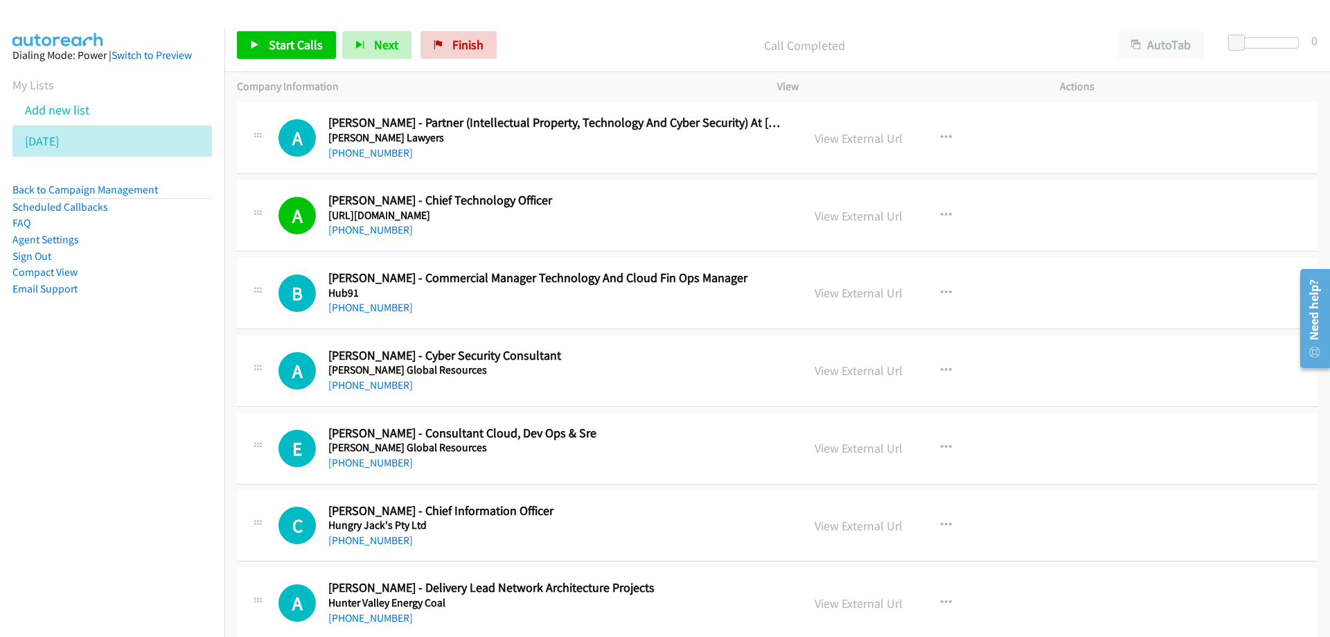
scroll to position [15799, 0]
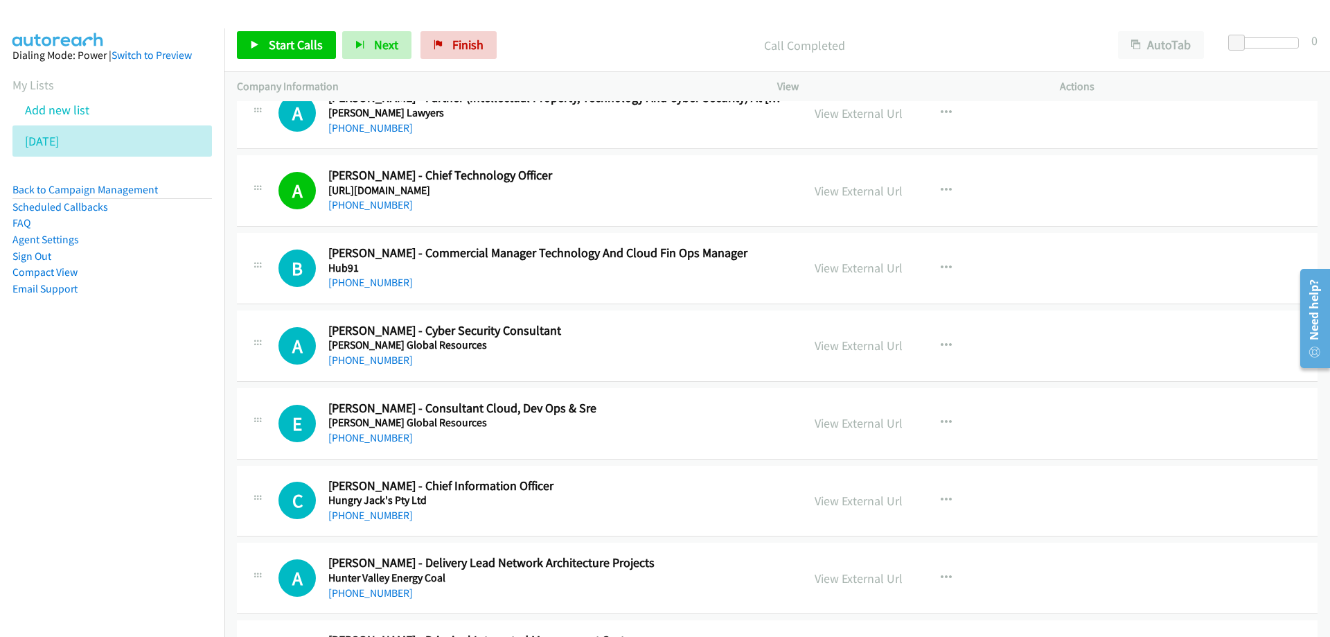
click at [363, 361] on link "[PHONE_NUMBER]" at bounding box center [370, 359] width 85 height 13
click at [102, 394] on nav "Dialing Mode: Power | Switch to Preview My Lists Add new list [DATE] Back to Ca…" at bounding box center [112, 346] width 225 height 637
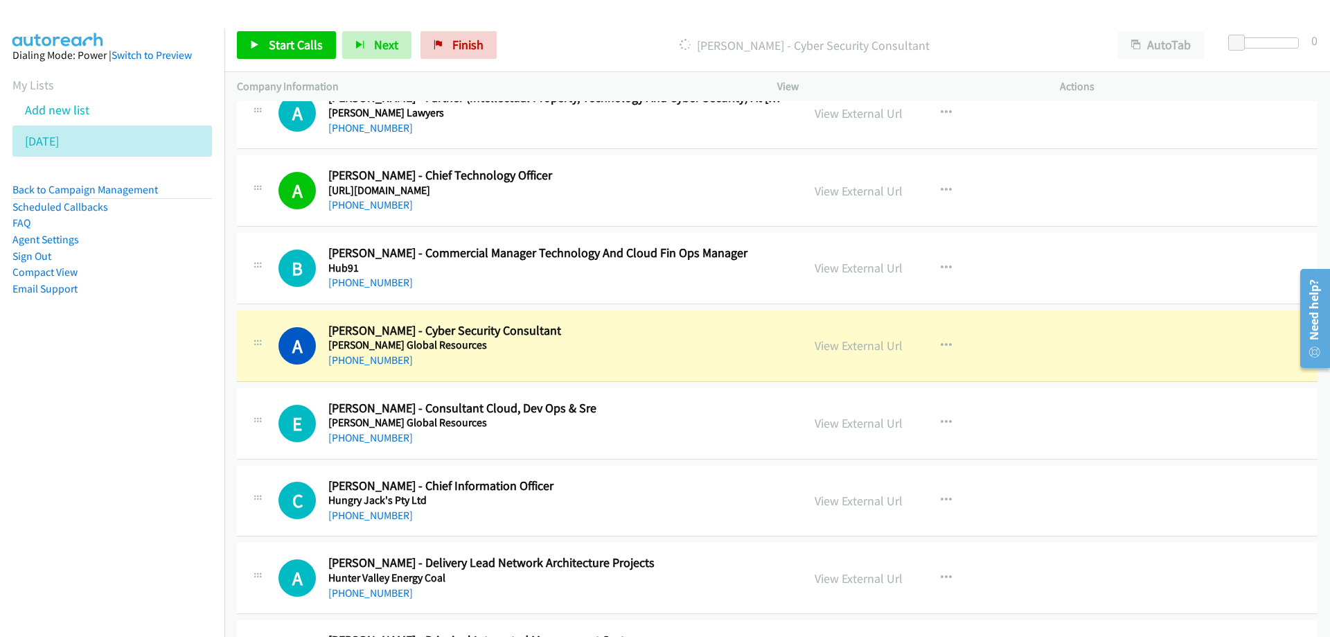
click at [161, 550] on nav "Dialing Mode: Power | Switch to Preview My Lists Add new list [DATE] Back to Ca…" at bounding box center [112, 346] width 225 height 637
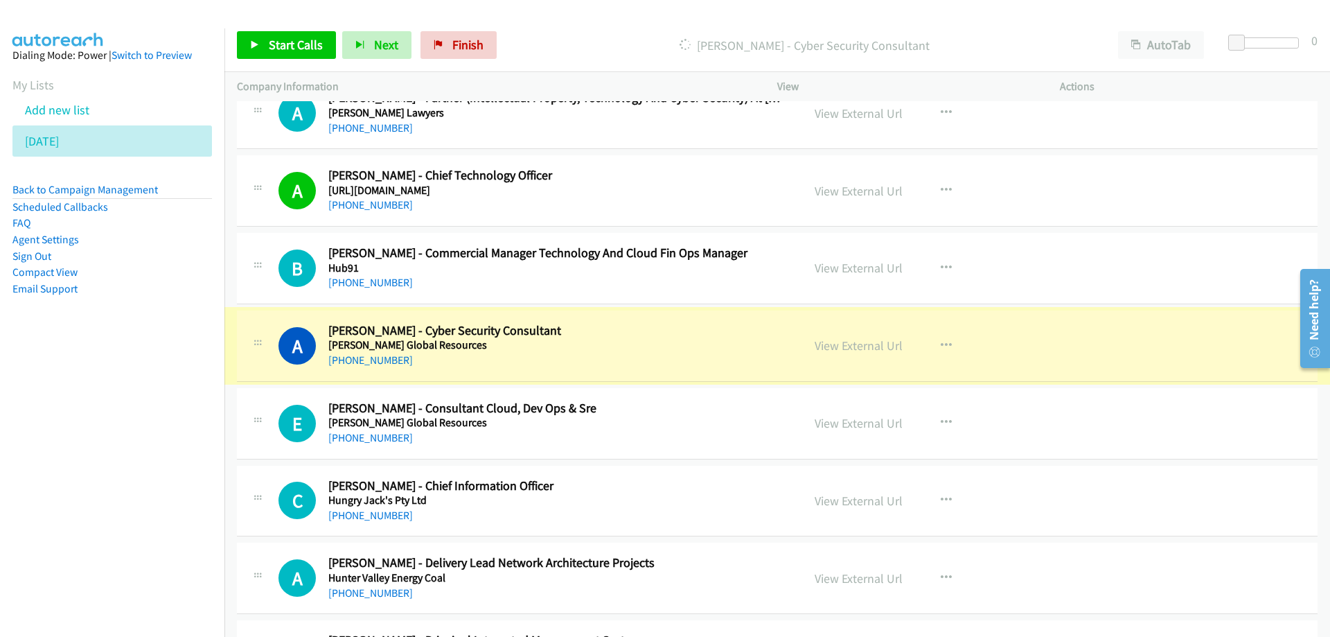
click at [856, 346] on link "View External Url" at bounding box center [859, 345] width 88 height 16
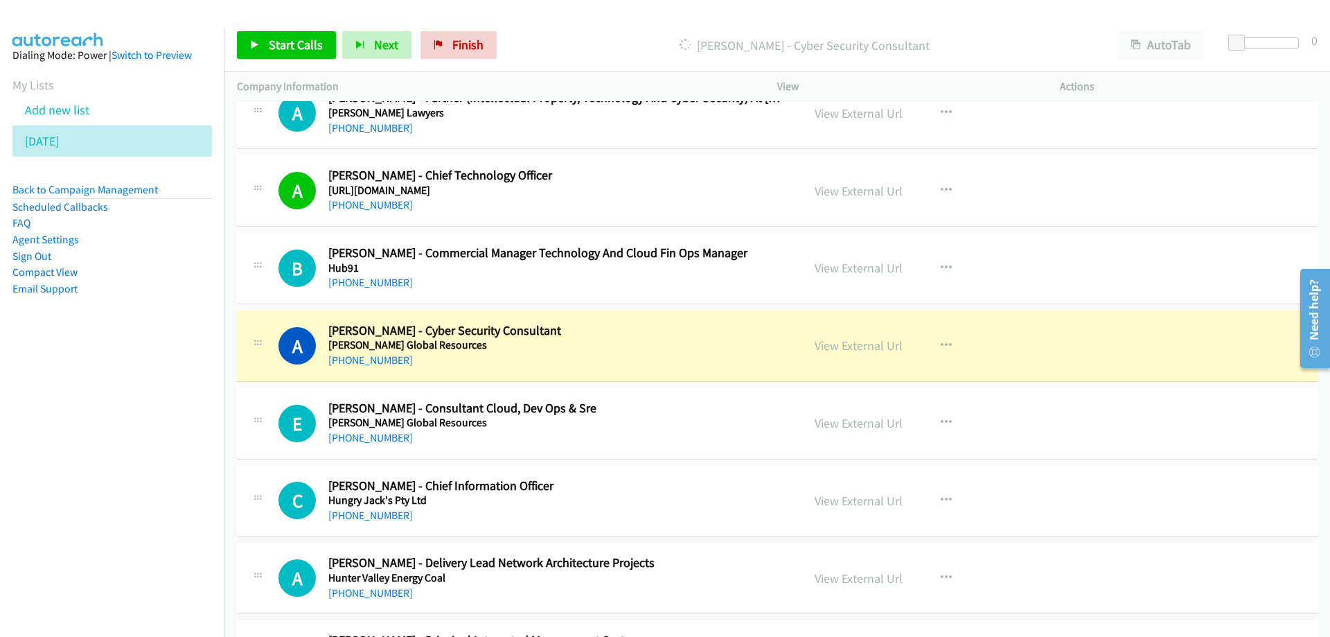
click at [665, 344] on h5 "[PERSON_NAME] Global Resources" at bounding box center [556, 345] width 457 height 14
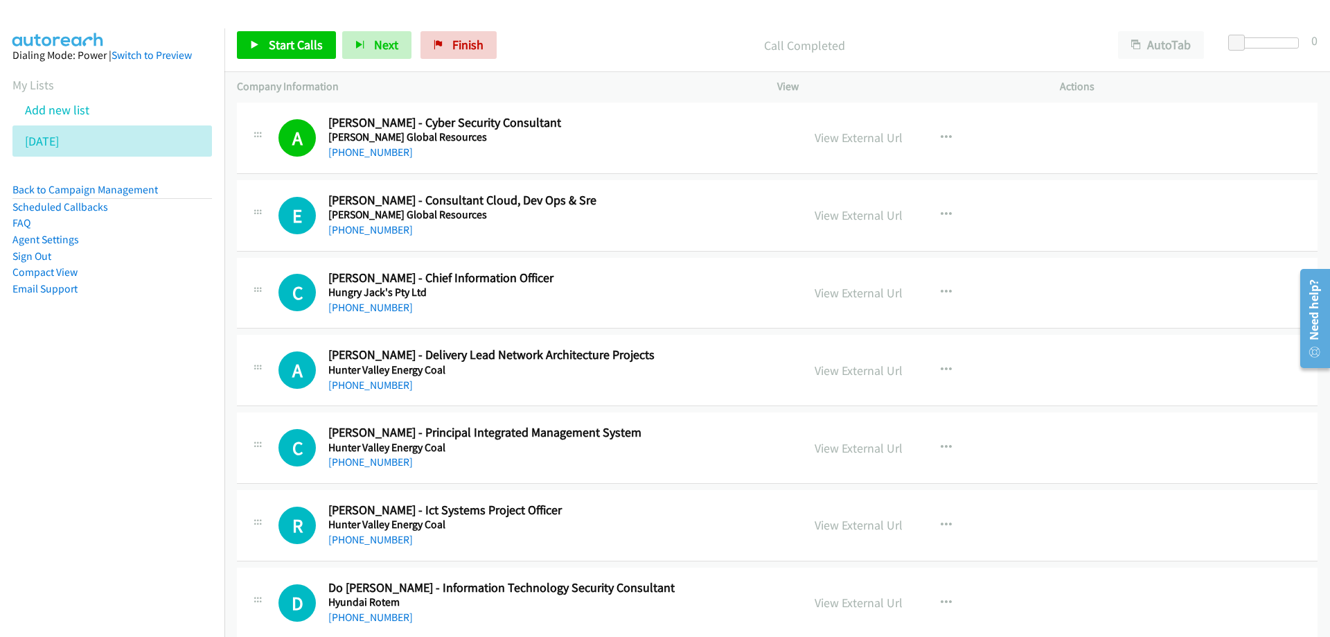
scroll to position [16076, 0]
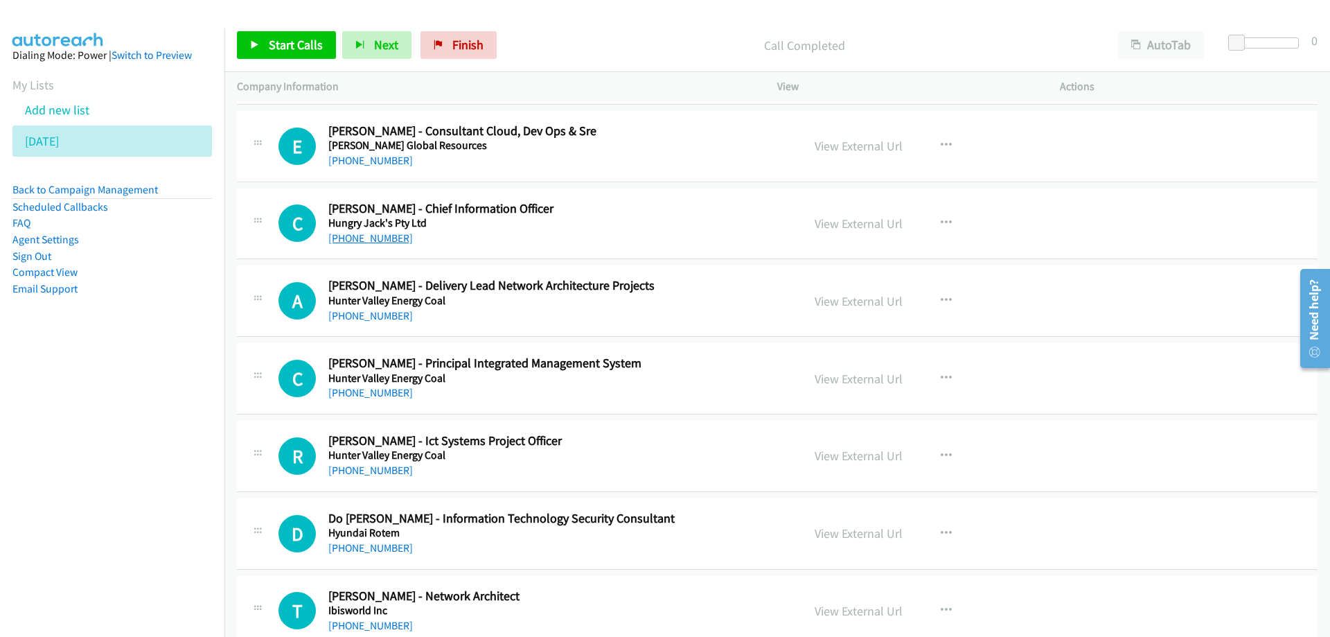
click at [357, 238] on link "[PHONE_NUMBER]" at bounding box center [370, 237] width 85 height 13
click at [61, 507] on nav "Dialing Mode: Power | Switch to Preview My Lists Add new list [DATE] Back to Ca…" at bounding box center [112, 346] width 225 height 637
click at [155, 443] on nav "Dialing Mode: Power | Switch to Preview My Lists Add new list [DATE] Back to Ca…" at bounding box center [112, 346] width 225 height 637
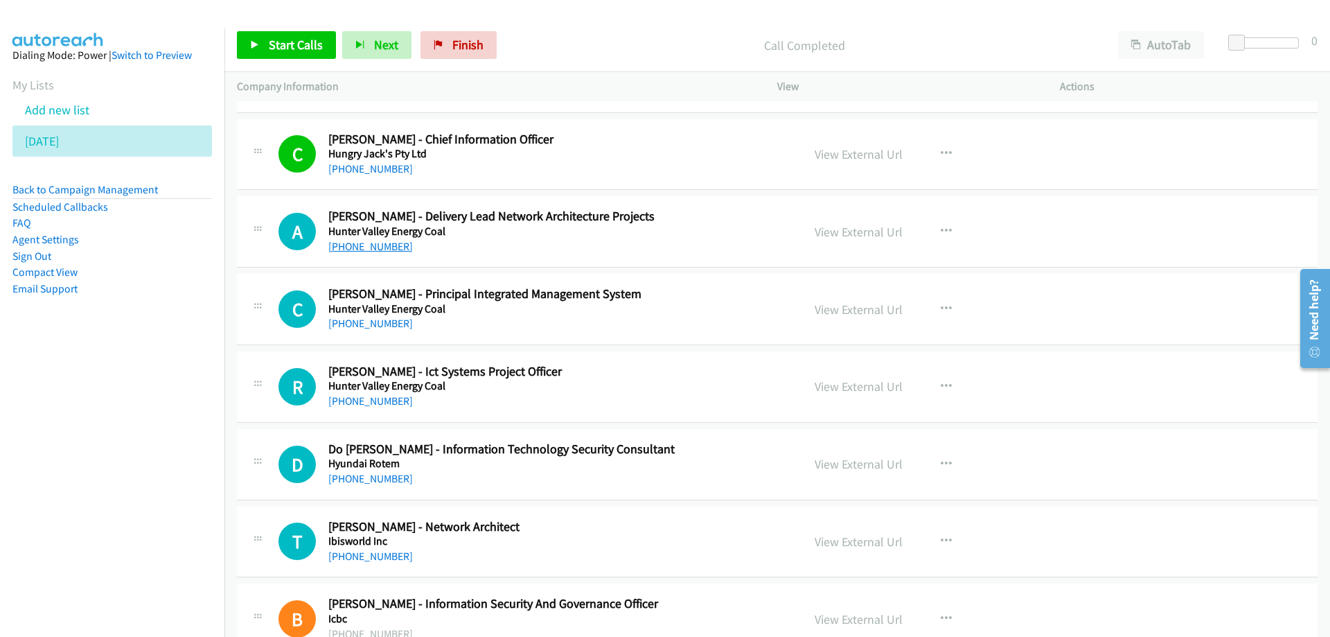
click at [391, 245] on link "[PHONE_NUMBER]" at bounding box center [370, 246] width 85 height 13
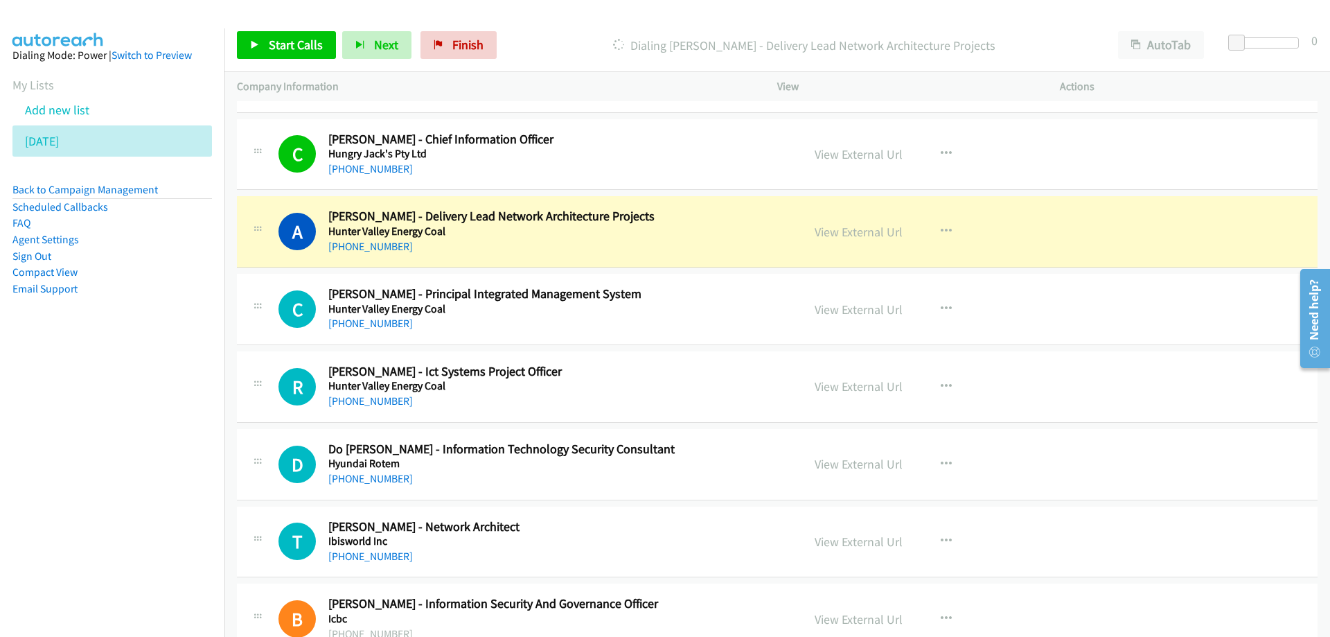
click at [66, 452] on nav "Dialing Mode: Power | Switch to Preview My Lists Add new list [DATE] Back to Ca…" at bounding box center [112, 346] width 225 height 637
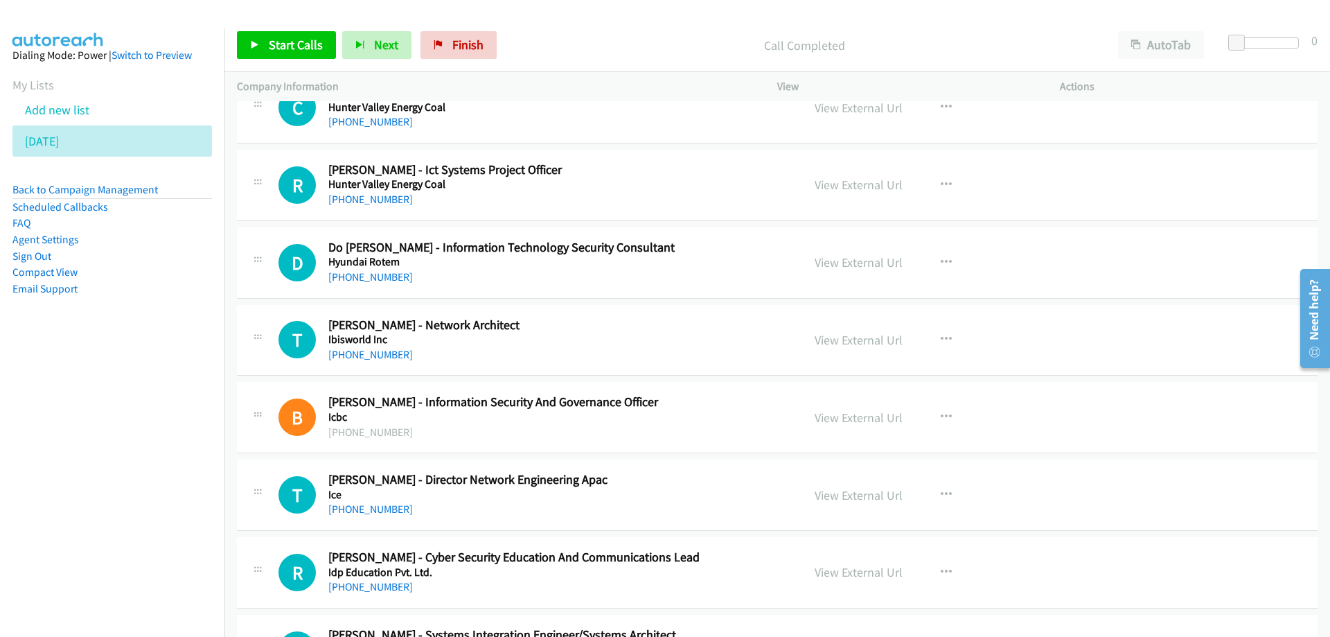
scroll to position [16354, 0]
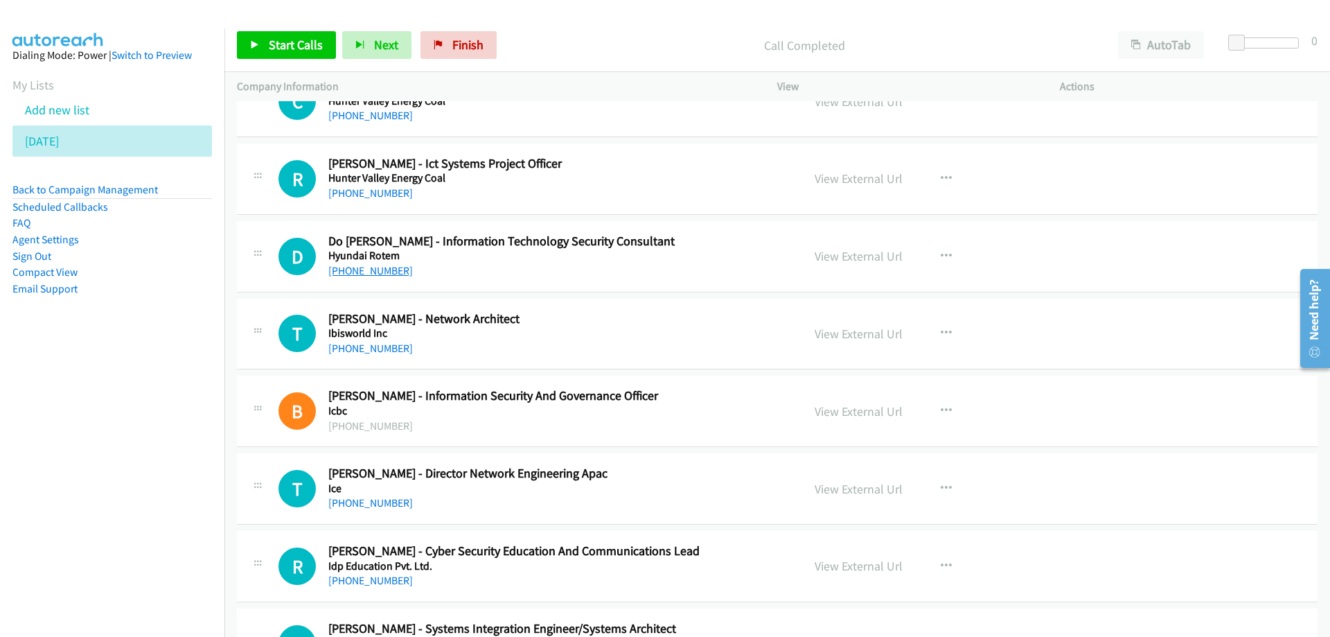
click at [379, 272] on link "[PHONE_NUMBER]" at bounding box center [370, 270] width 85 height 13
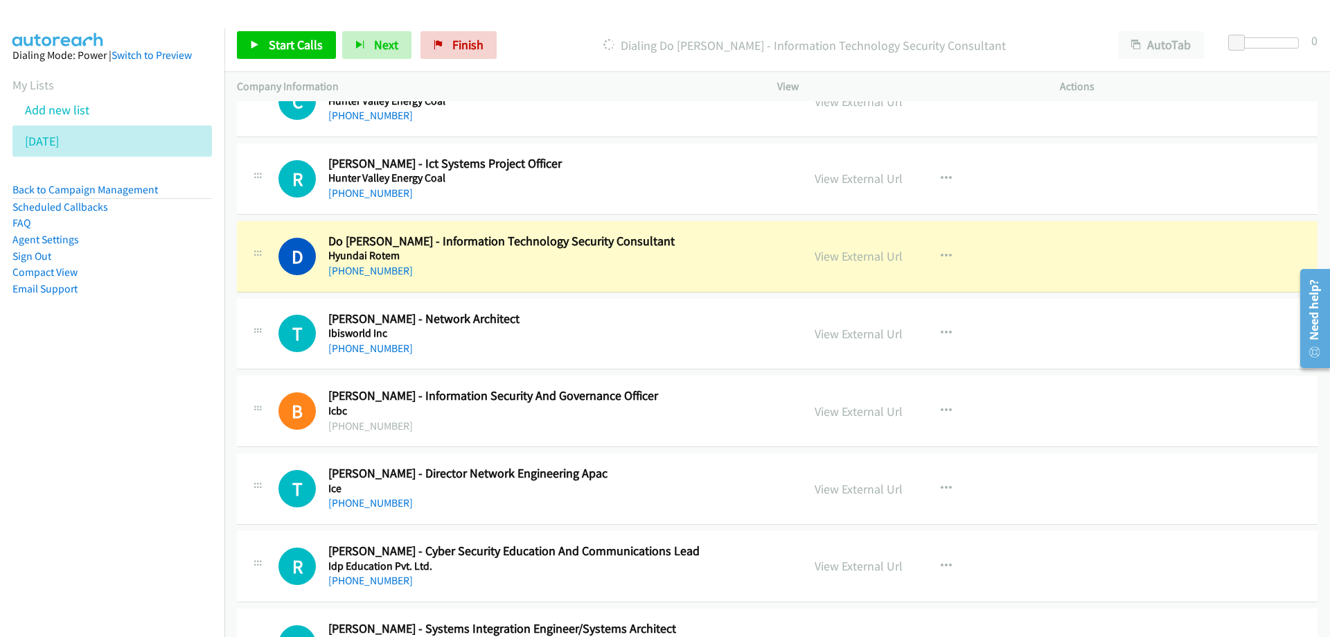
click at [103, 439] on nav "Dialing Mode: Power | Switch to Preview My Lists Add new list [DATE] Back to Ca…" at bounding box center [112, 346] width 225 height 637
click at [840, 260] on link "View External Url" at bounding box center [859, 256] width 88 height 16
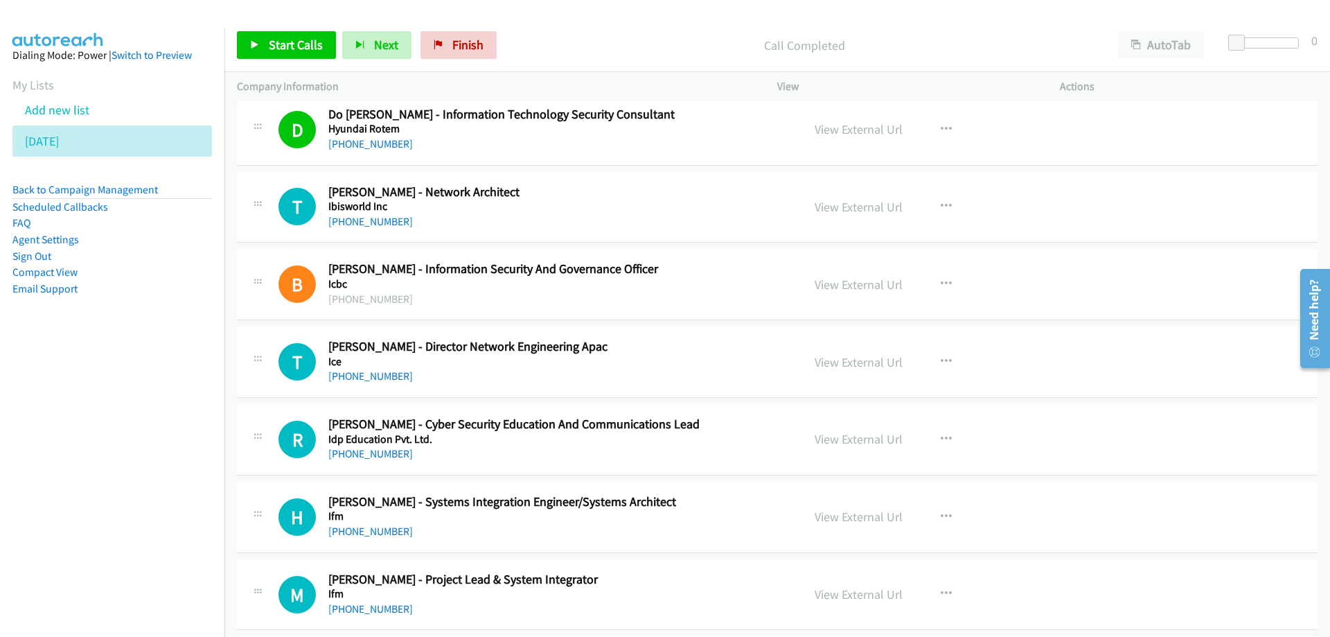
scroll to position [16492, 0]
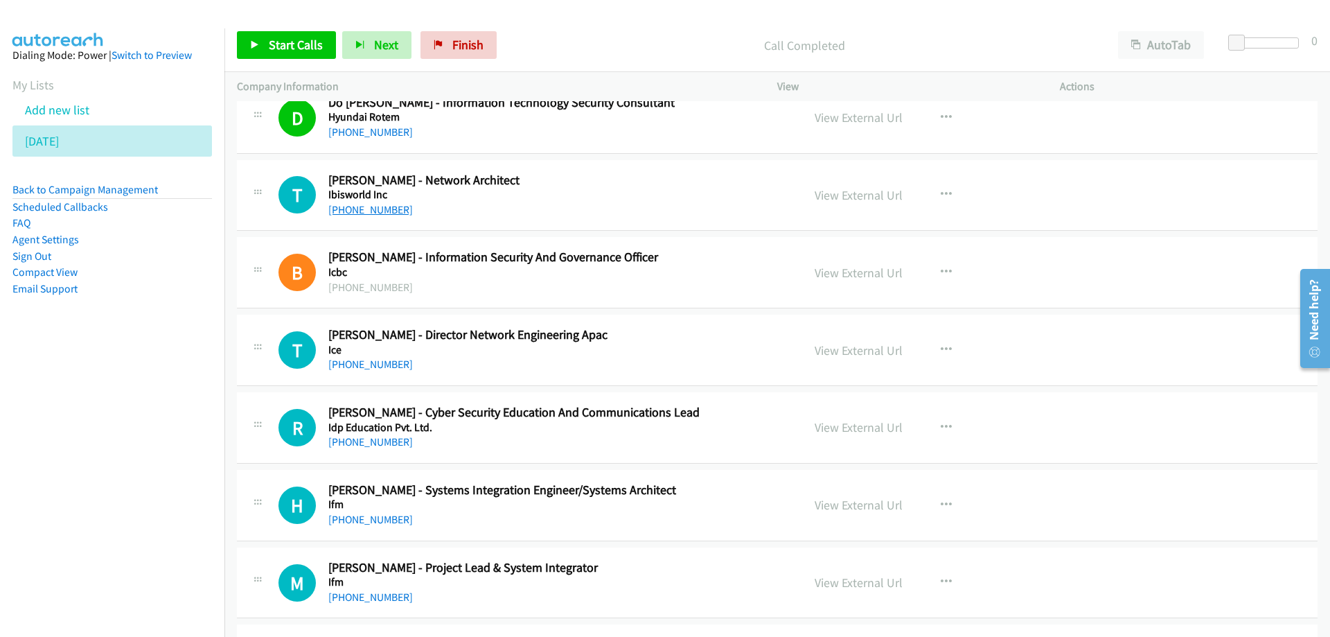
click at [367, 207] on link "[PHONE_NUMBER]" at bounding box center [370, 209] width 85 height 13
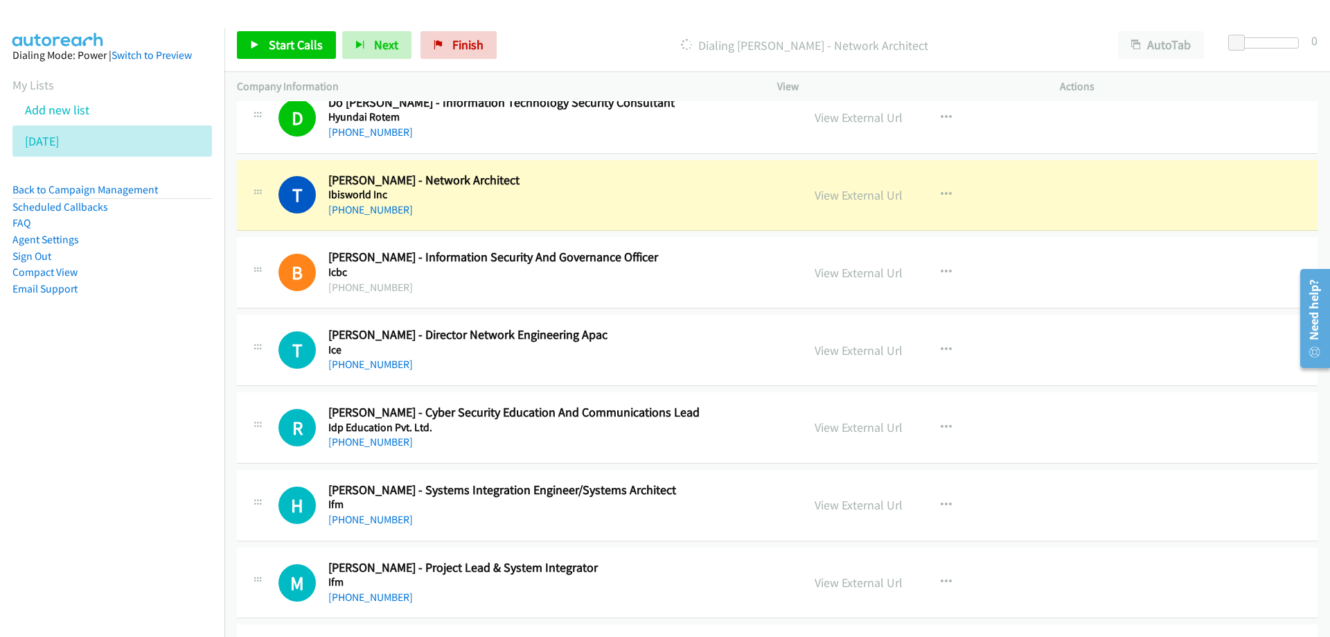
click at [57, 446] on nav "Dialing Mode: Power | Switch to Preview My Lists Add new list [DATE] Back to Ca…" at bounding box center [112, 346] width 225 height 637
drag, startPoint x: 193, startPoint y: 459, endPoint x: 186, endPoint y: 457, distance: 7.2
click at [193, 459] on nav "Dialing Mode: Power | Switch to Preview My Lists Add new list [DATE] Back to Ca…" at bounding box center [112, 346] width 225 height 637
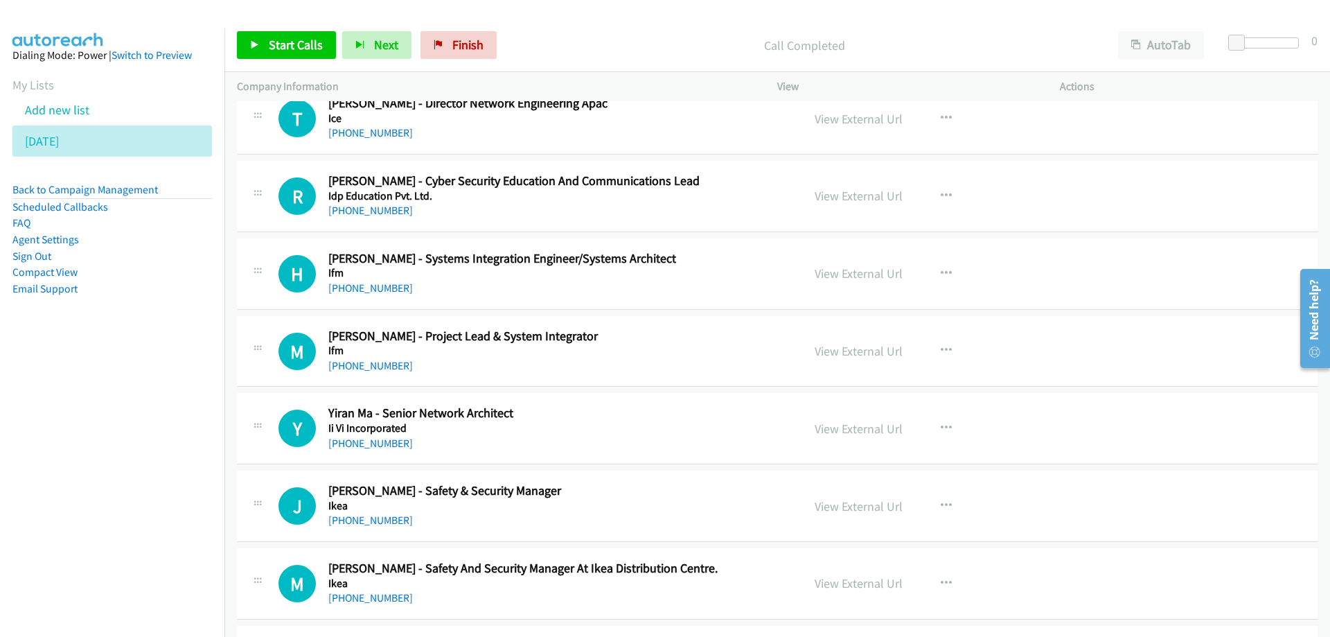
scroll to position [16700, 0]
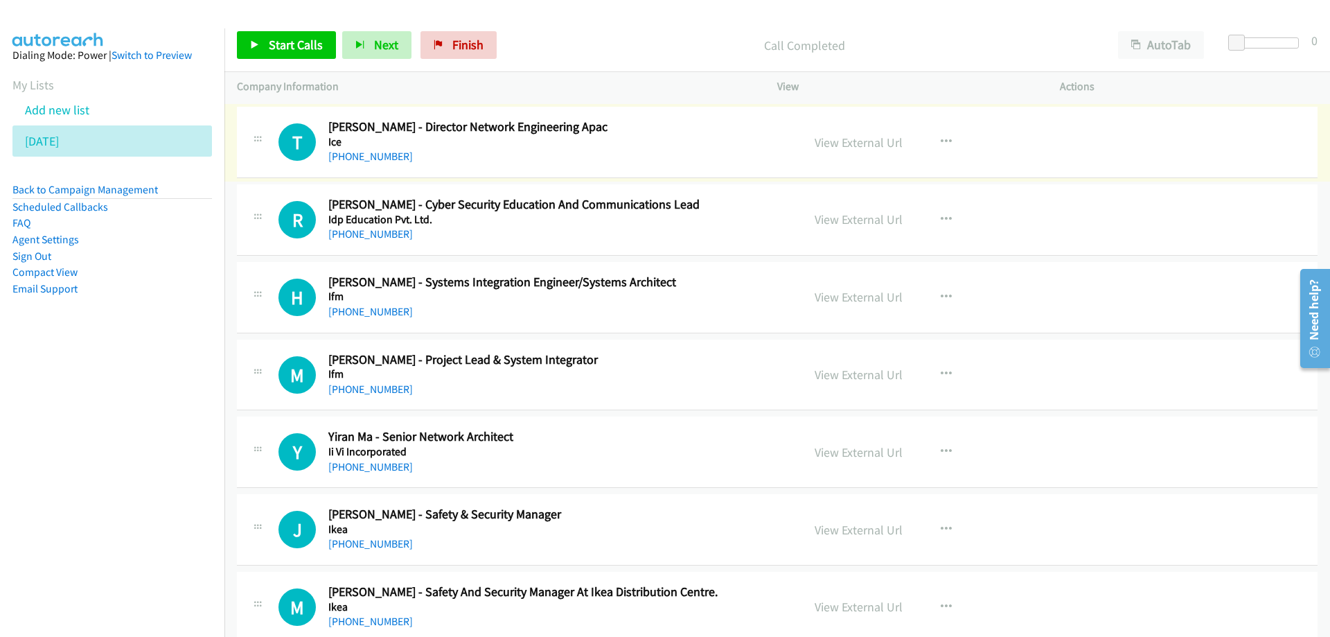
click at [369, 157] on link "[PHONE_NUMBER]" at bounding box center [370, 156] width 85 height 13
click at [105, 417] on nav "Dialing Mode: Power | Switch to Preview My Lists Add new list [DATE] Back to Ca…" at bounding box center [112, 346] width 225 height 637
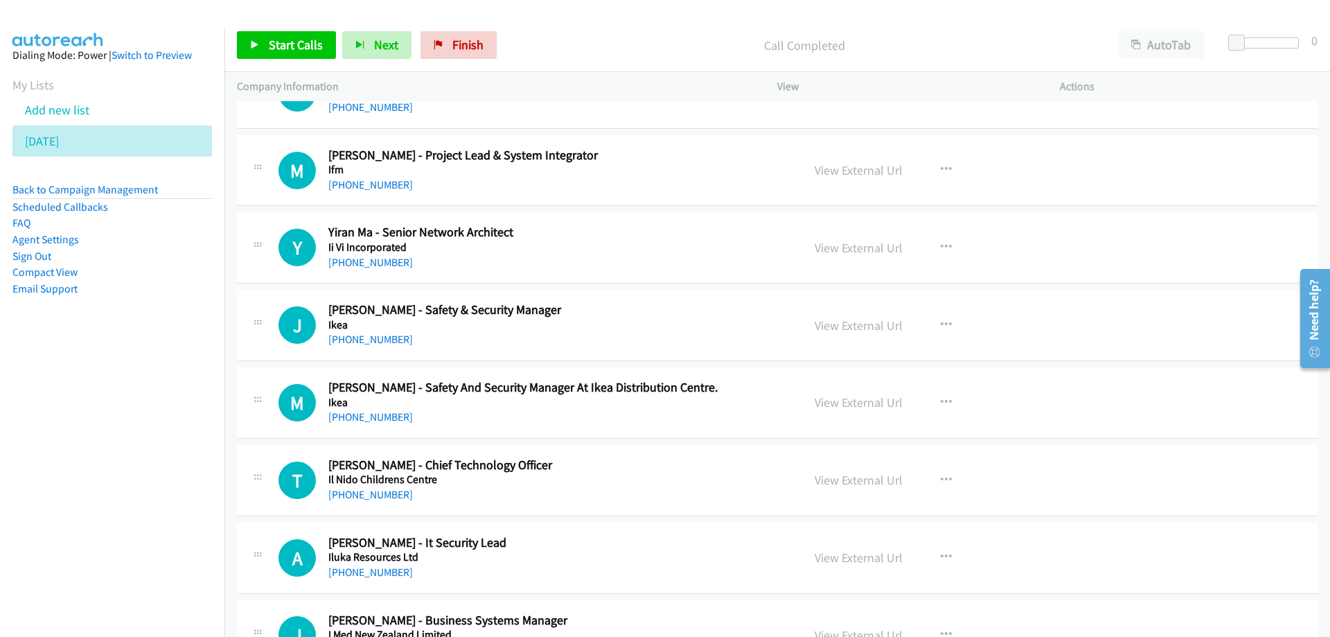
scroll to position [16908, 0]
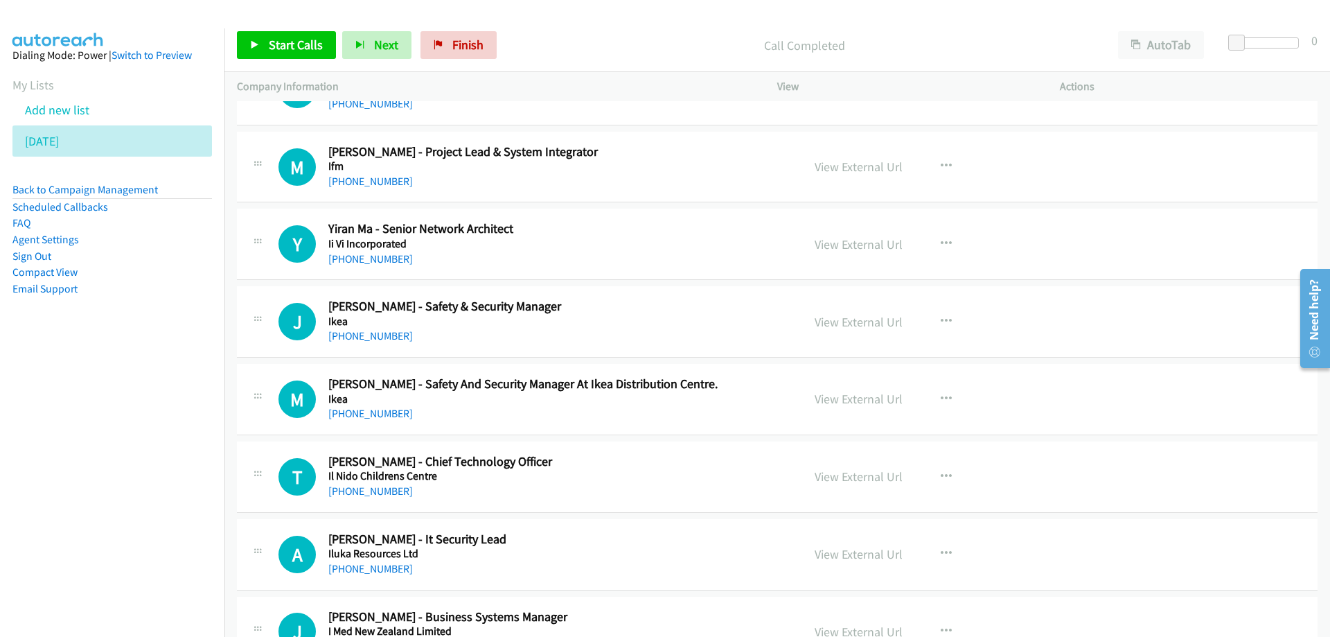
drag, startPoint x: 20, startPoint y: 456, endPoint x: 42, endPoint y: 455, distance: 21.5
click at [33, 456] on nav "Dialing Mode: Power | Switch to Preview My Lists Add new list [DATE] Back to Ca…" at bounding box center [112, 346] width 225 height 637
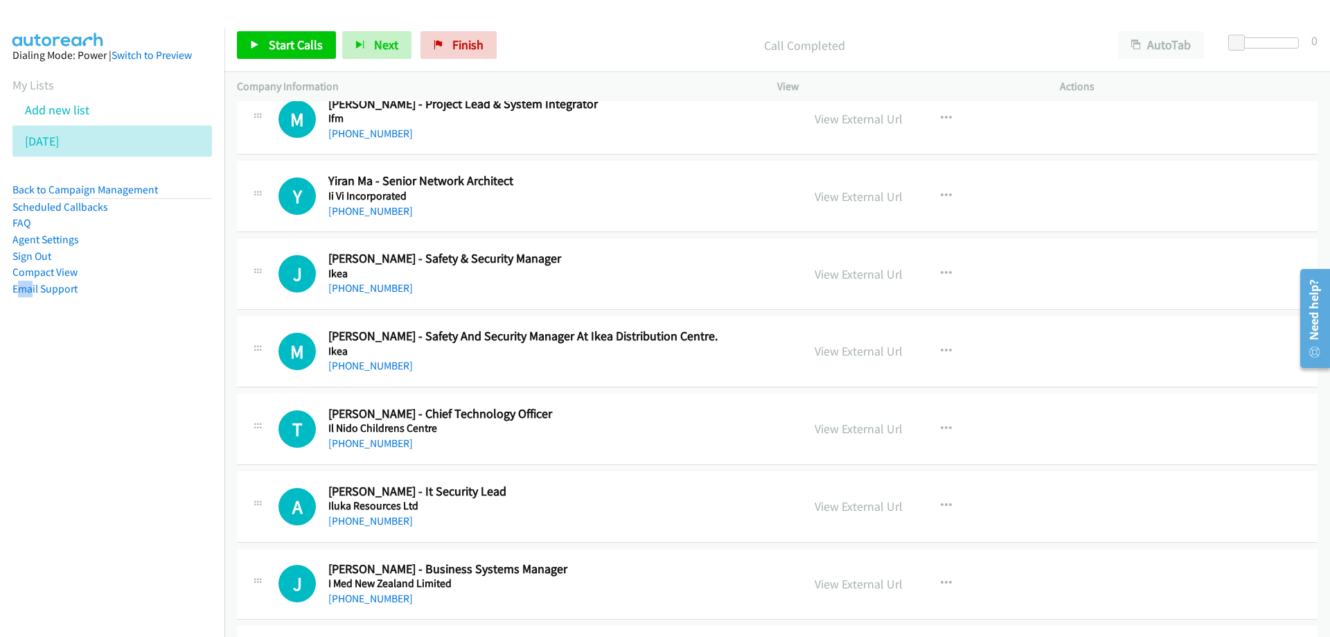
scroll to position [16977, 0]
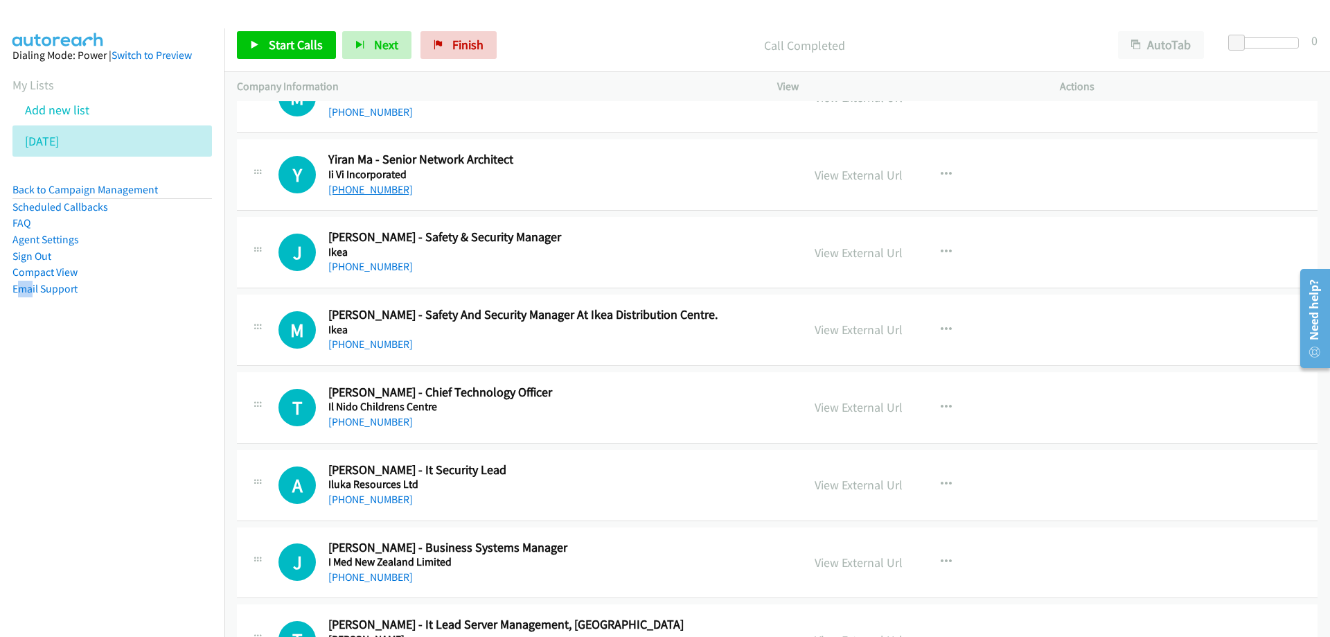
click at [372, 191] on link "[PHONE_NUMBER]" at bounding box center [370, 189] width 85 height 13
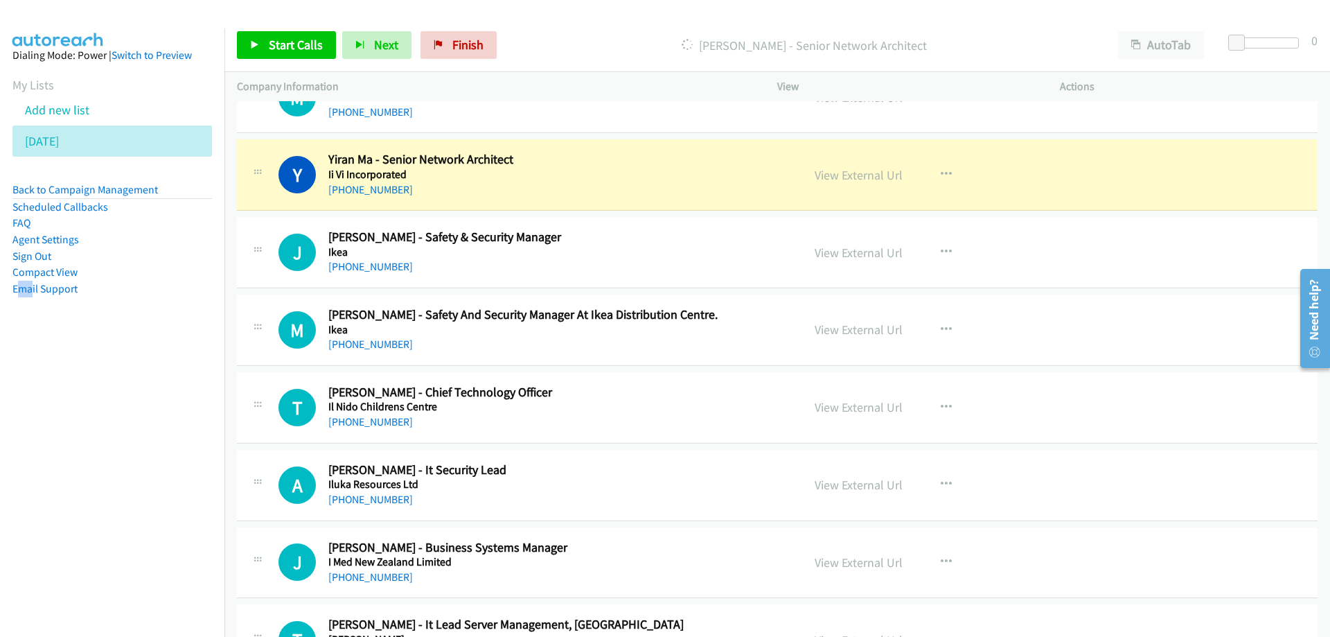
click at [125, 447] on nav "Dialing Mode: Power | Switch to Preview My Lists Add new list [DATE] Back to Ca…" at bounding box center [112, 346] width 225 height 637
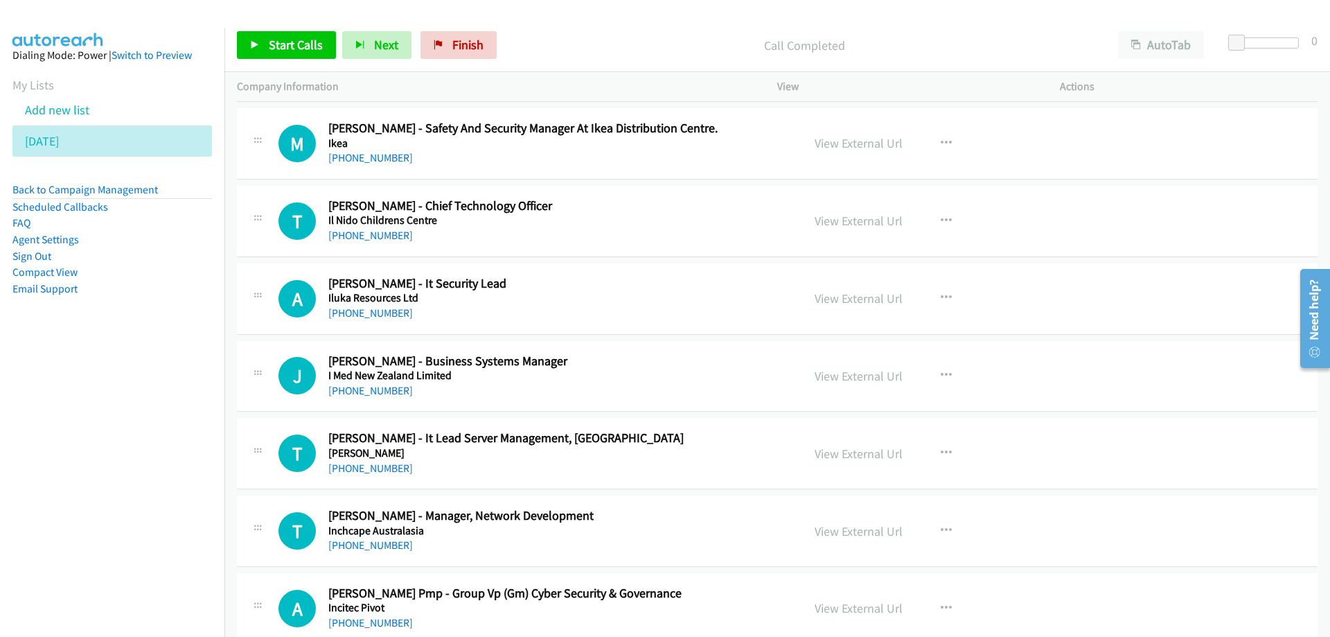
scroll to position [17185, 0]
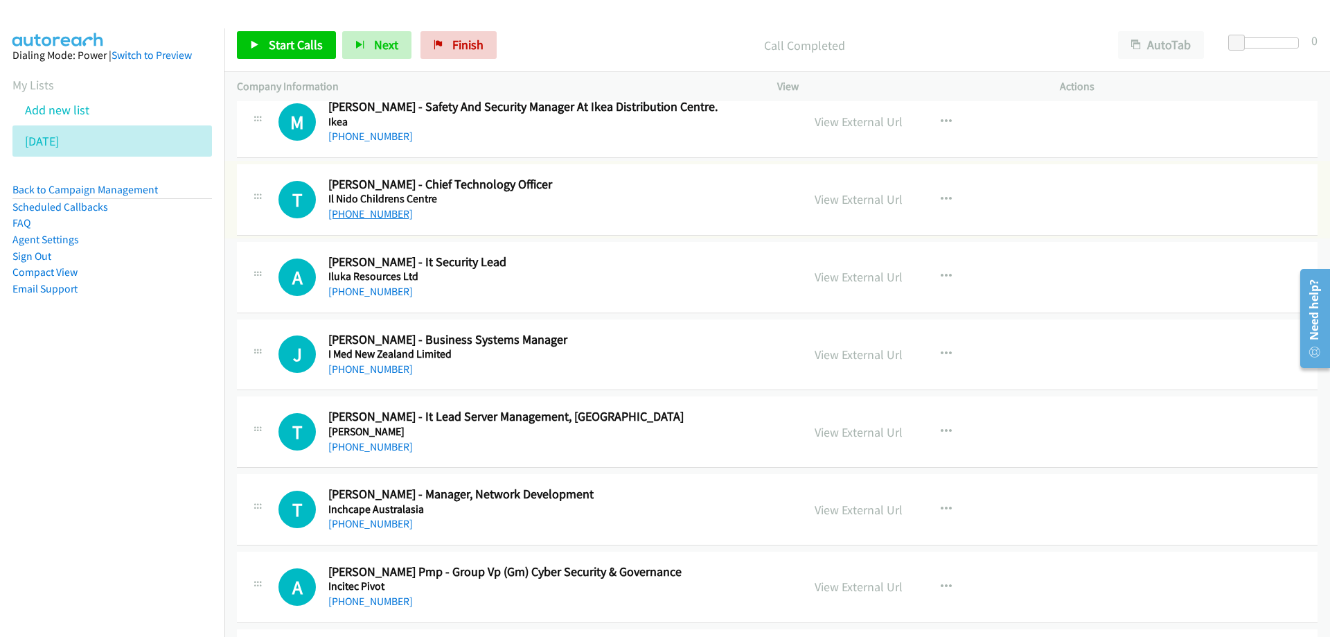
click at [378, 214] on link "[PHONE_NUMBER]" at bounding box center [370, 213] width 85 height 13
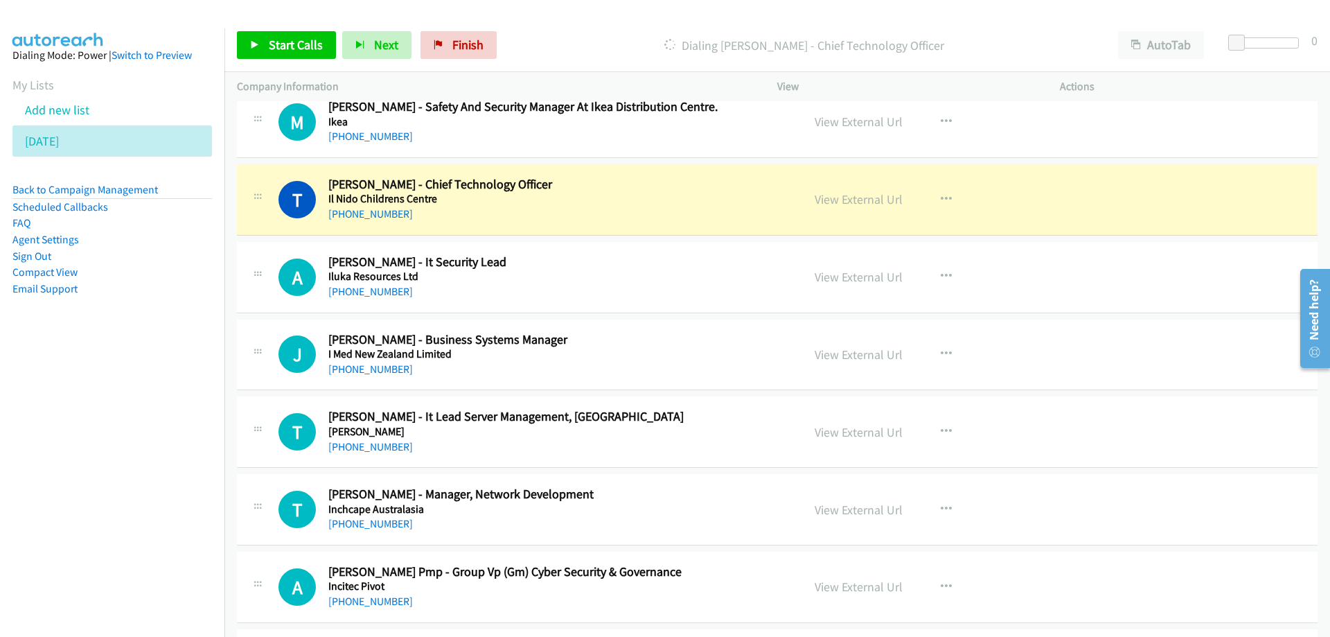
drag, startPoint x: 50, startPoint y: 430, endPoint x: 193, endPoint y: 403, distance: 146.1
click at [50, 430] on nav "Dialing Mode: Power | Switch to Preview My Lists Add new list [DATE] Back to Ca…" at bounding box center [112, 346] width 225 height 637
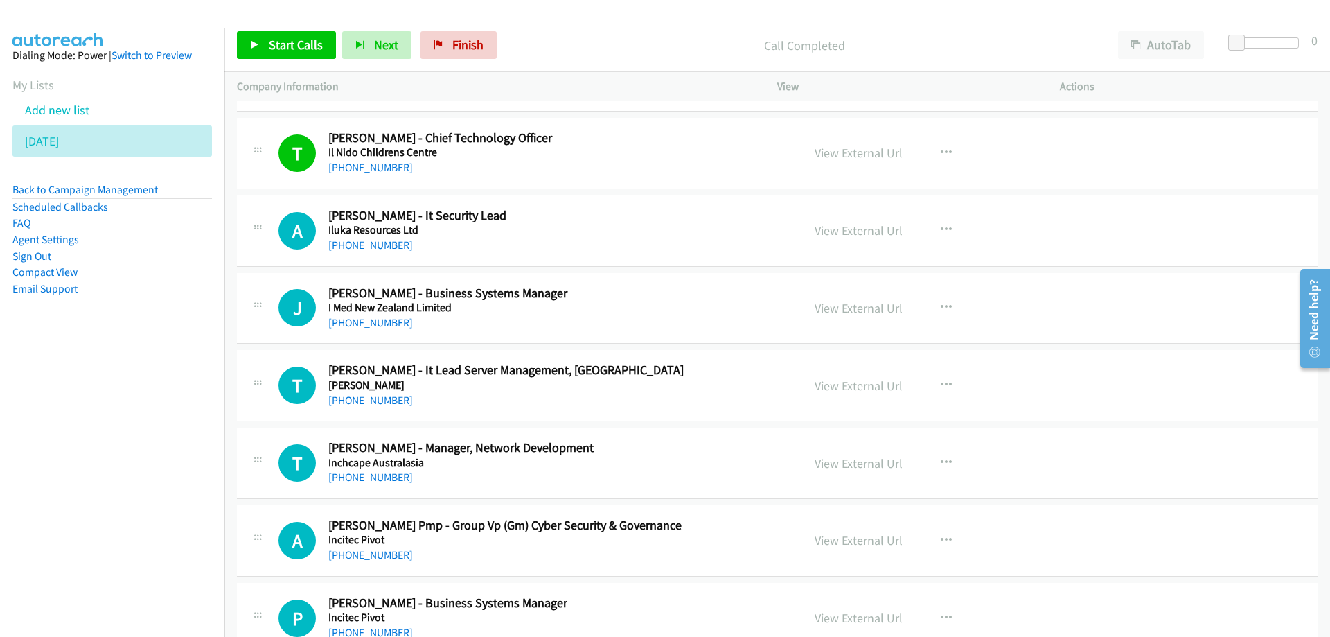
scroll to position [17254, 0]
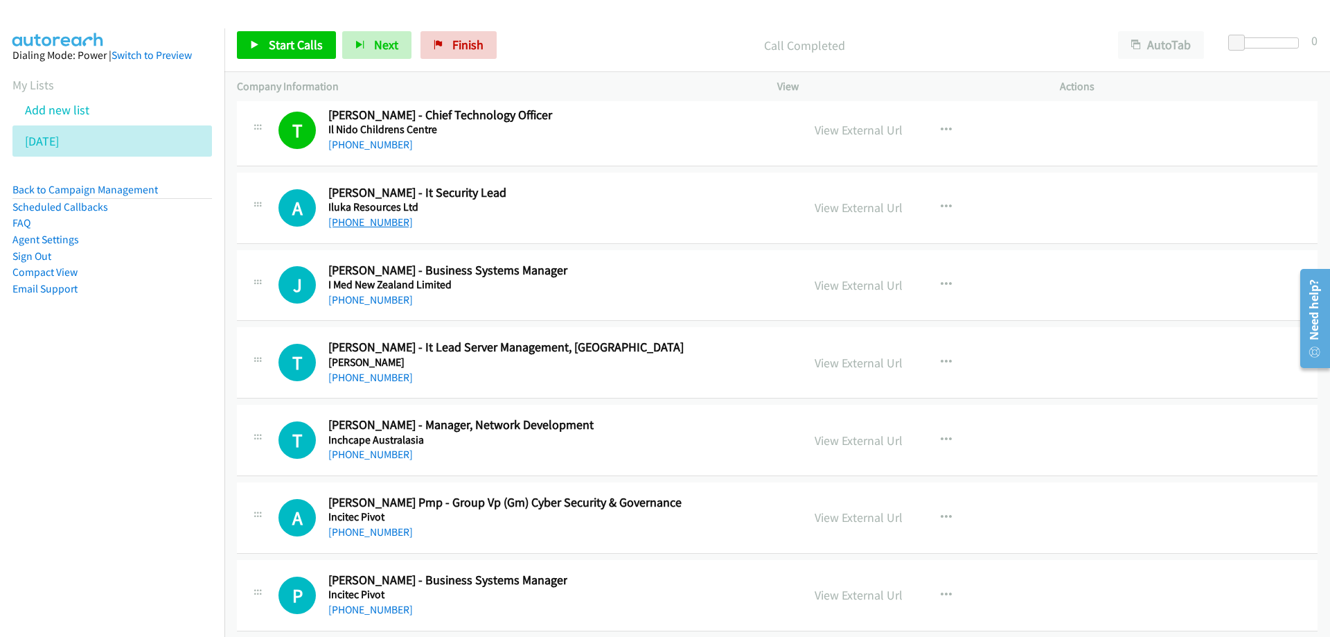
click at [359, 222] on link "[PHONE_NUMBER]" at bounding box center [370, 222] width 85 height 13
click at [69, 421] on nav "Dialing Mode: Power | Switch to Preview My Lists Add new list [DATE] Back to Ca…" at bounding box center [112, 346] width 225 height 637
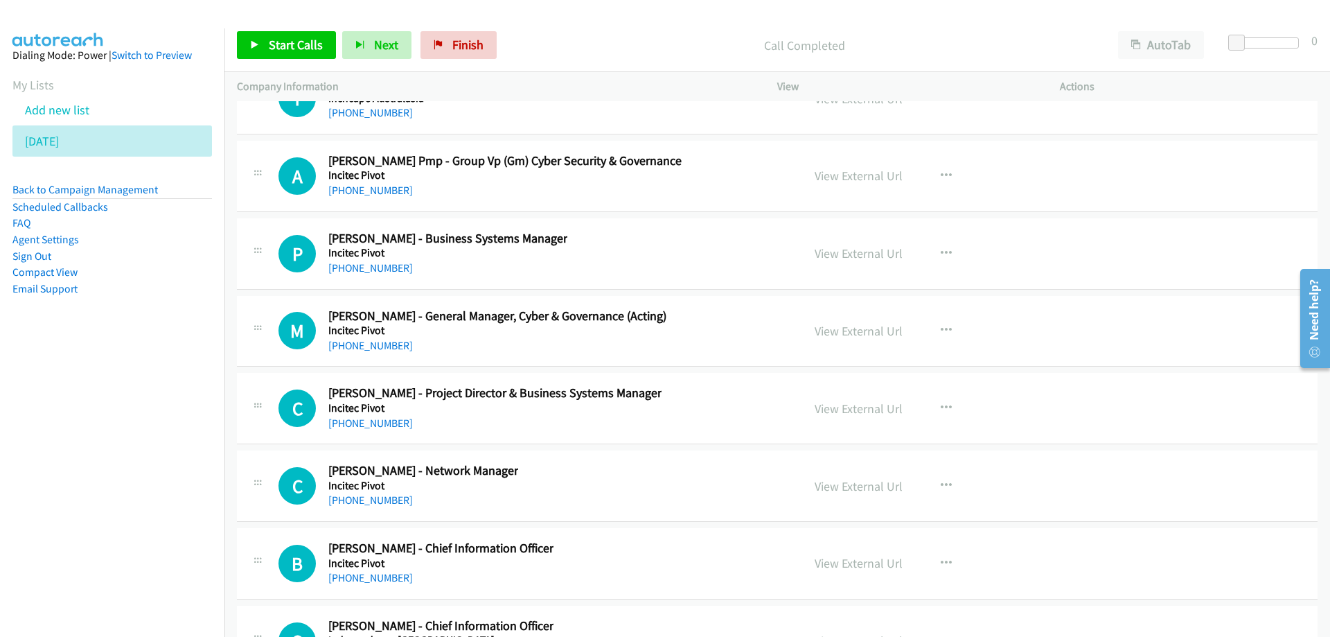
scroll to position [17601, 0]
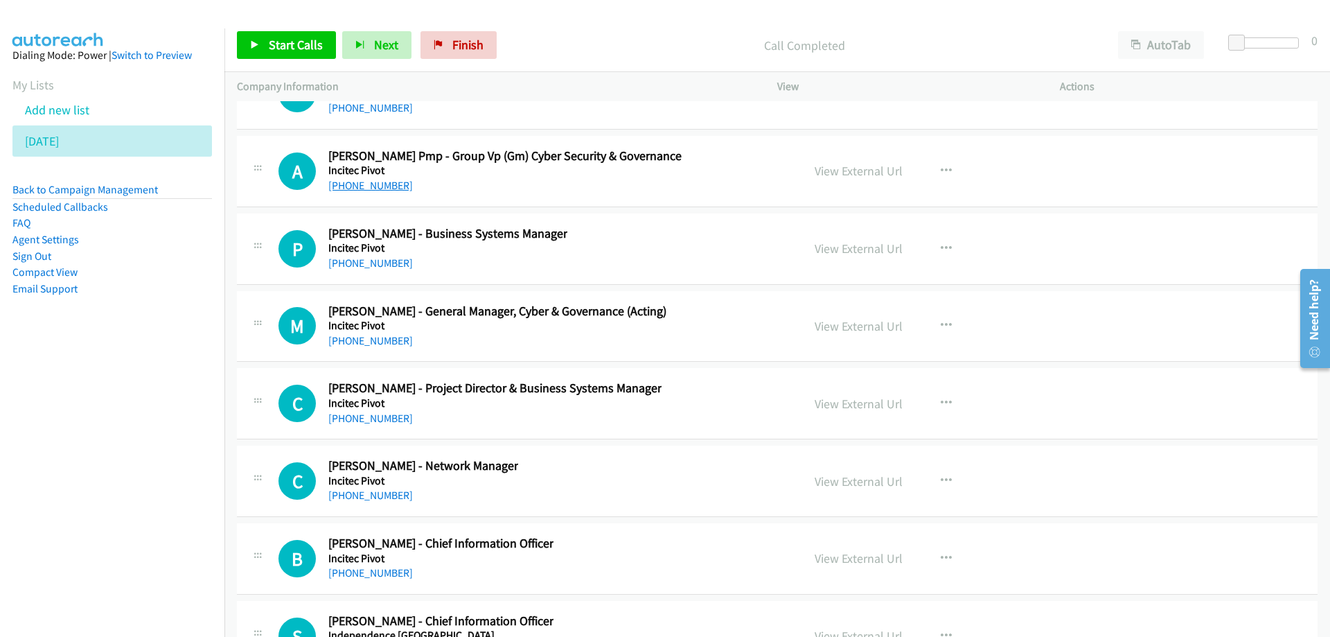
click at [355, 189] on link "[PHONE_NUMBER]" at bounding box center [370, 185] width 85 height 13
click at [79, 389] on nav "Dialing Mode: Power | Switch to Preview My Lists Add new list [DATE] Back to Ca…" at bounding box center [112, 346] width 225 height 637
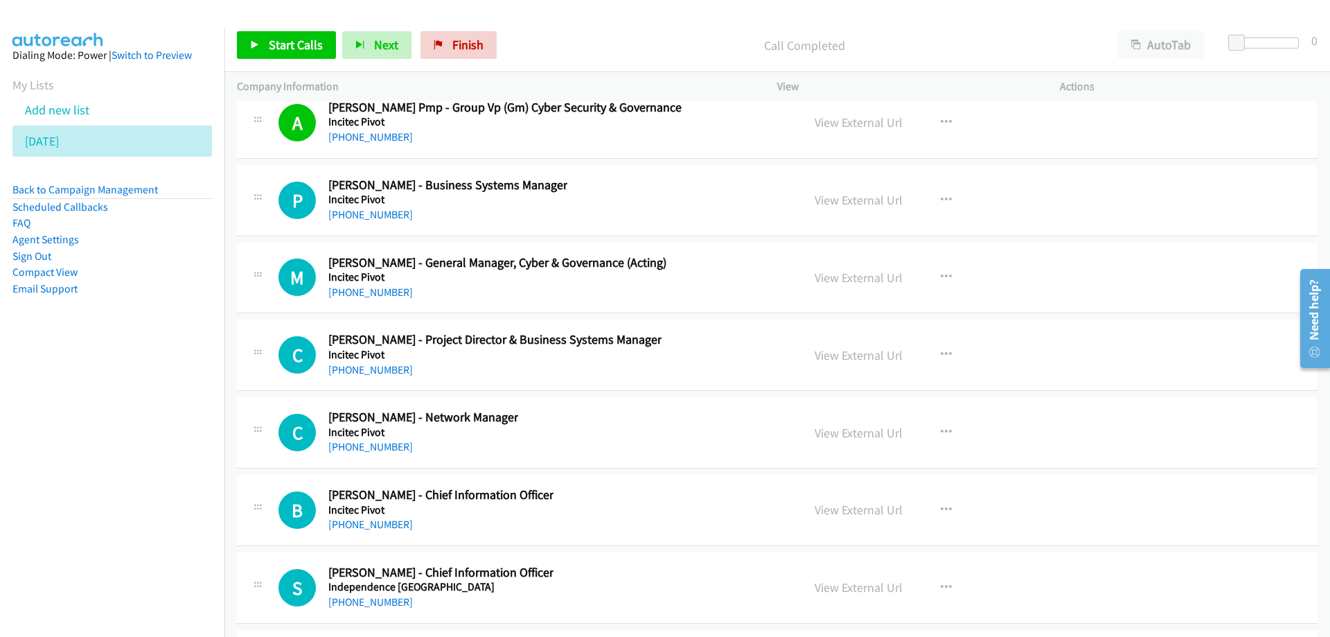
scroll to position [17670, 0]
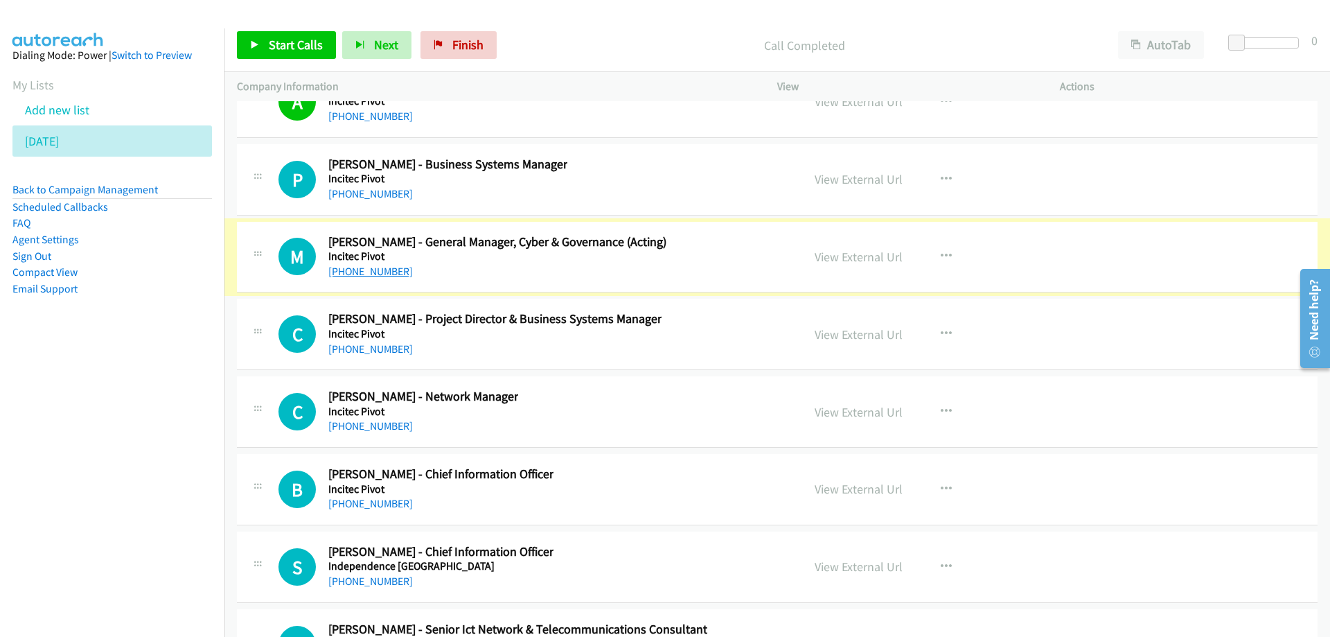
click at [381, 271] on link "[PHONE_NUMBER]" at bounding box center [370, 271] width 85 height 13
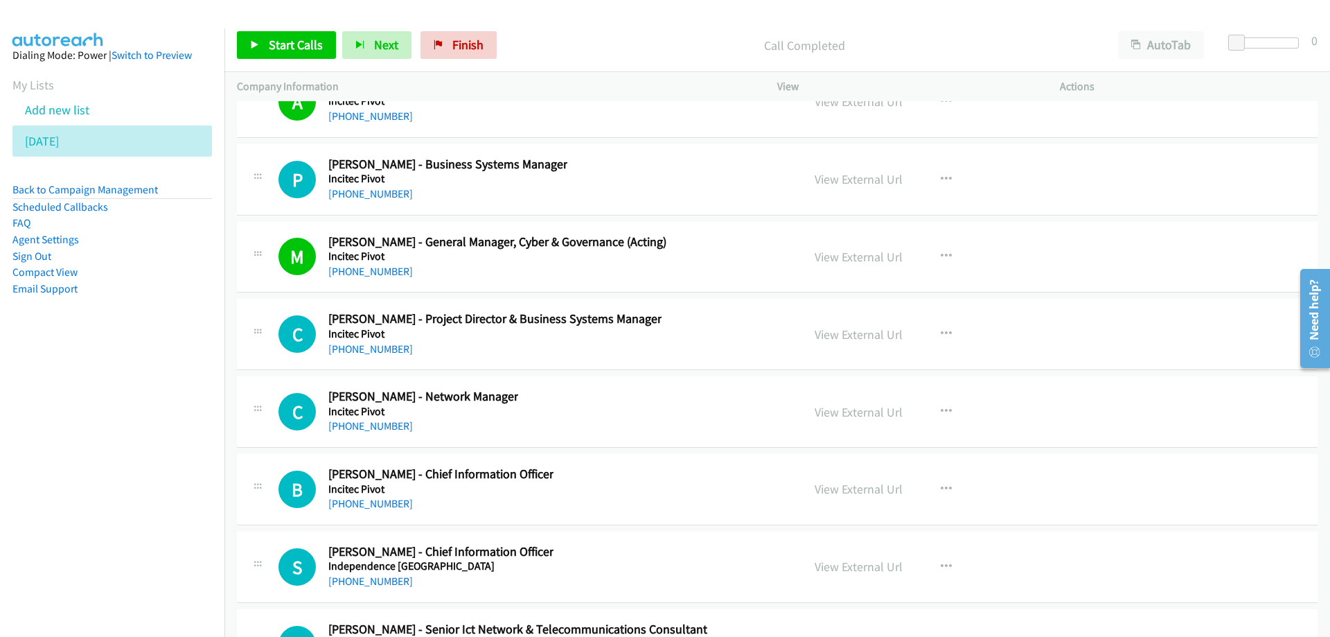
click at [204, 457] on nav "Dialing Mode: Power | Switch to Preview My Lists Add new list [DATE] Back to Ca…" at bounding box center [112, 346] width 225 height 637
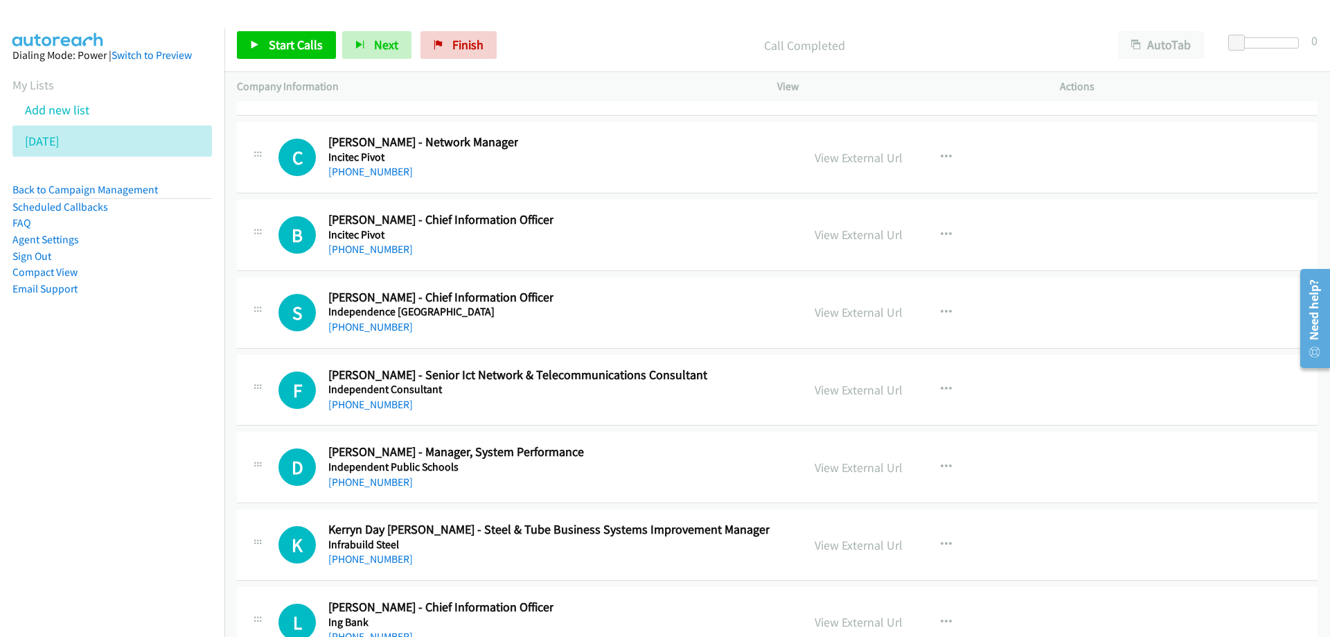
scroll to position [17947, 0]
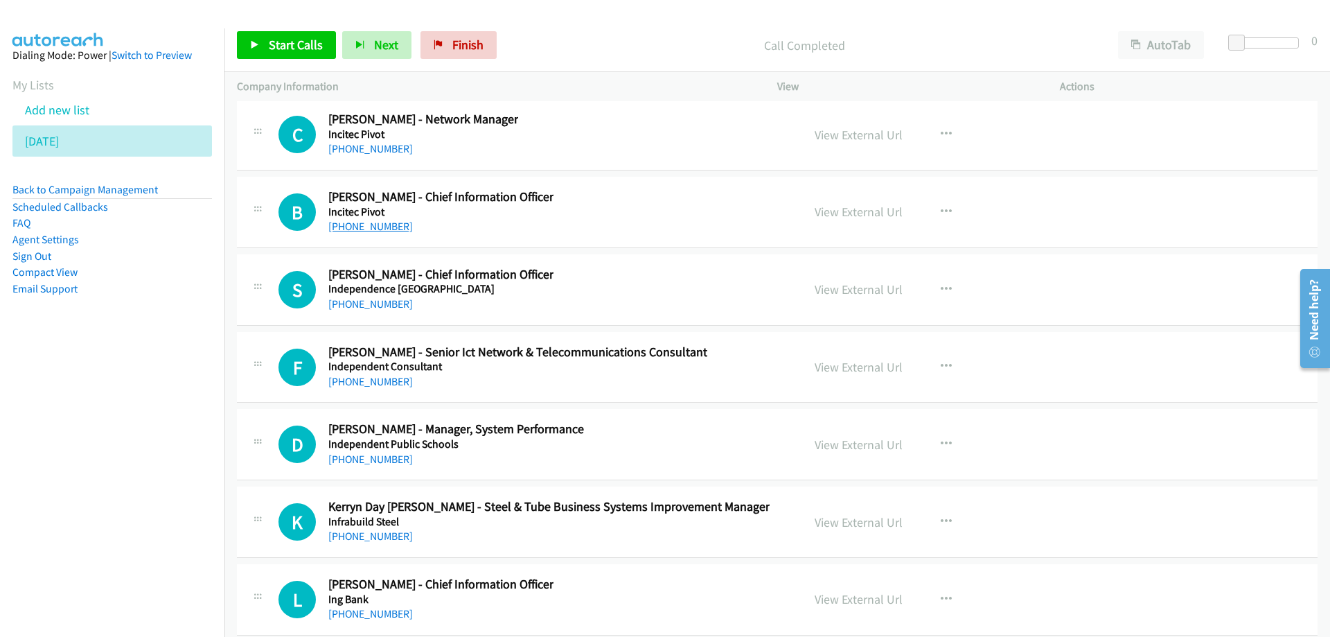
click at [368, 223] on link "[PHONE_NUMBER]" at bounding box center [370, 226] width 85 height 13
drag, startPoint x: 434, startPoint y: 39, endPoint x: 574, endPoint y: 0, distance: 146.1
click at [434, 41] on icon at bounding box center [439, 46] width 10 height 10
